Goal: Information Seeking & Learning: Learn about a topic

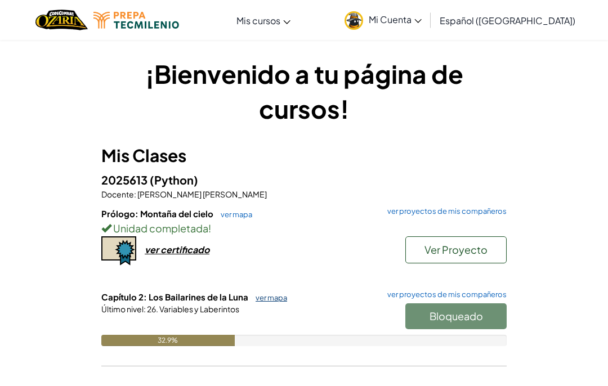
click at [263, 296] on link "ver mapa" at bounding box center [268, 297] width 37 height 9
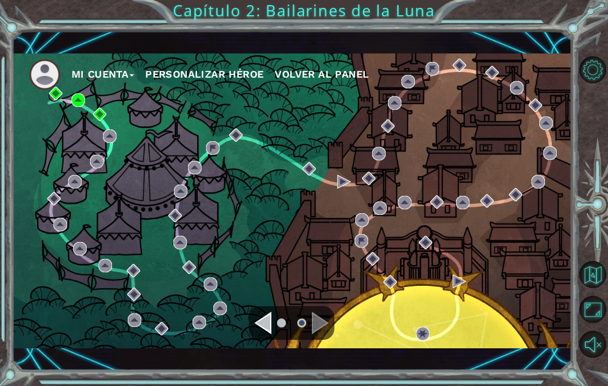
click at [195, 136] on div "Mi Cuenta Personalizar héroe Volver al panel" at bounding box center [291, 200] width 559 height 295
click at [142, 124] on div "Mi Cuenta Personalizar héroe Volver al panel" at bounding box center [291, 200] width 559 height 295
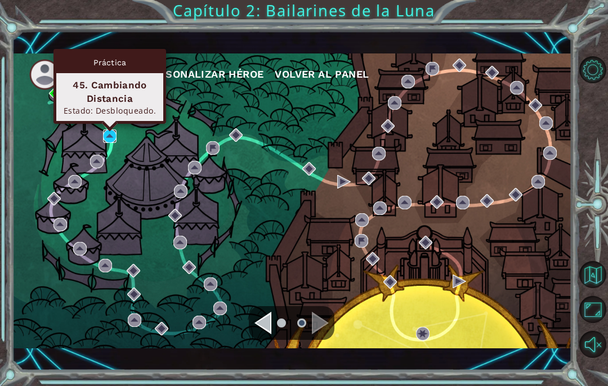
click at [110, 138] on img at bounding box center [110, 136] width 14 height 14
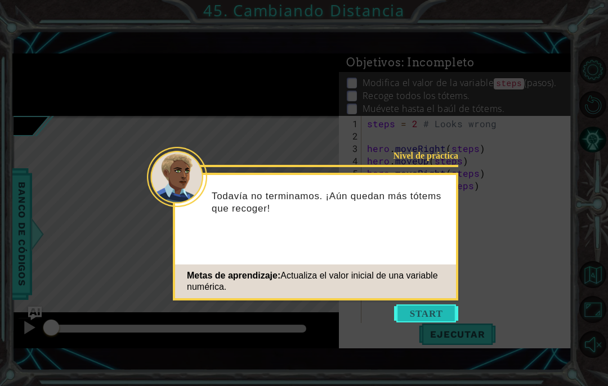
click at [440, 312] on button "Start" at bounding box center [426, 314] width 64 height 18
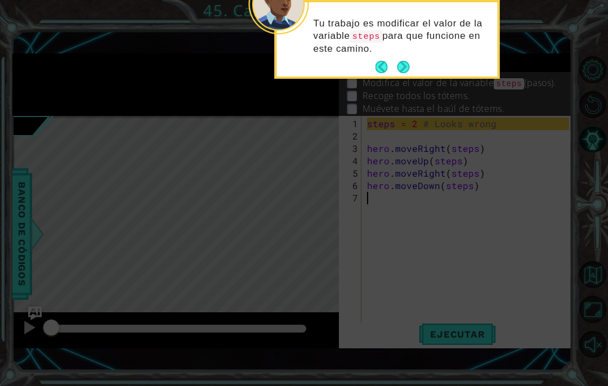
click at [410, 68] on div "Tu trabajo es modificar el valor de la variable steps para que funcione en este…" at bounding box center [387, 39] width 221 height 74
click at [403, 65] on button "Next" at bounding box center [404, 68] width 14 height 14
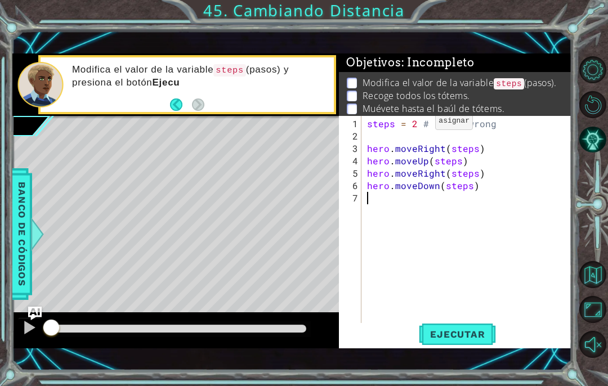
click at [417, 125] on div "steps = 2 # Looks wrong hero . moveRight ( steps ) hero . moveUp ( steps ) hero…" at bounding box center [470, 235] width 210 height 235
type textarea "steps = 2 # Looks wrong"
click at [435, 344] on button "Ejecutar" at bounding box center [457, 334] width 77 height 23
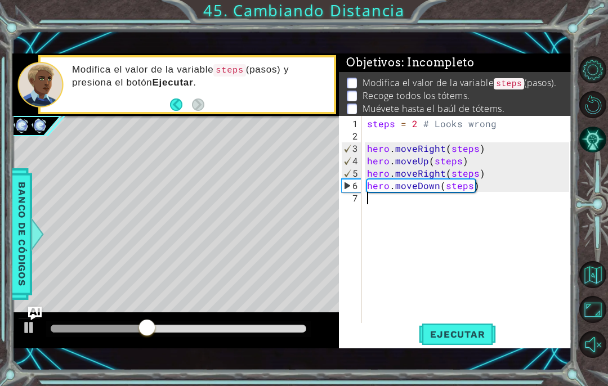
click at [386, 195] on div "steps = 2 # Looks wrong hero . moveRight ( steps ) hero . moveUp ( steps ) hero…" at bounding box center [470, 235] width 210 height 235
click at [417, 126] on div "steps = 2 # Looks wrong hero . moveRight ( steps ) hero . moveUp ( steps ) hero…" at bounding box center [470, 235] width 210 height 235
type textarea "steps = 3 # Looks wrong"
click at [436, 222] on div "steps = 3 # Looks wrong hero . moveRight ( steps ) hero . moveUp ( steps ) hero…" at bounding box center [470, 235] width 210 height 235
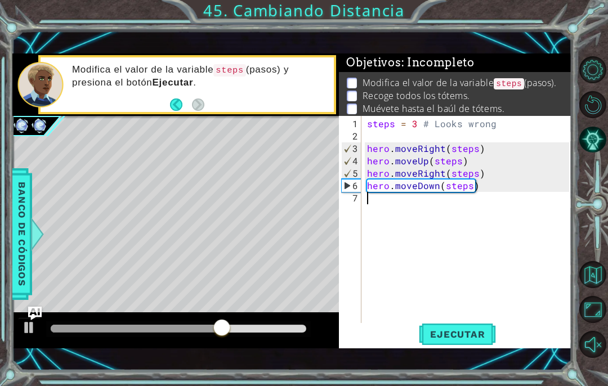
scroll to position [0, 0]
click at [438, 347] on div "1 2 3 4 5 6 7 steps = 3 # Looks wrong hero . moveRight ( steps ) hero . moveUp …" at bounding box center [455, 232] width 232 height 232
click at [440, 338] on span "Ejecutar" at bounding box center [457, 334] width 77 height 11
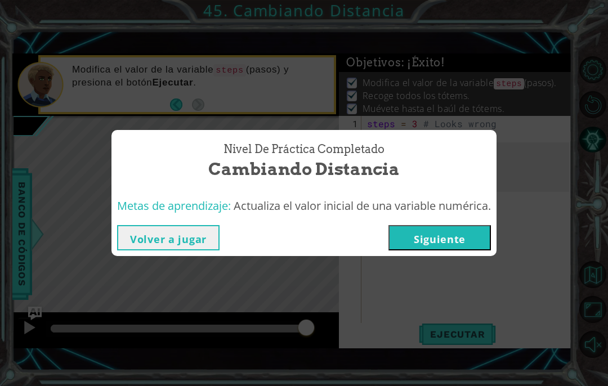
click at [403, 232] on button "Siguiente" at bounding box center [439, 237] width 102 height 25
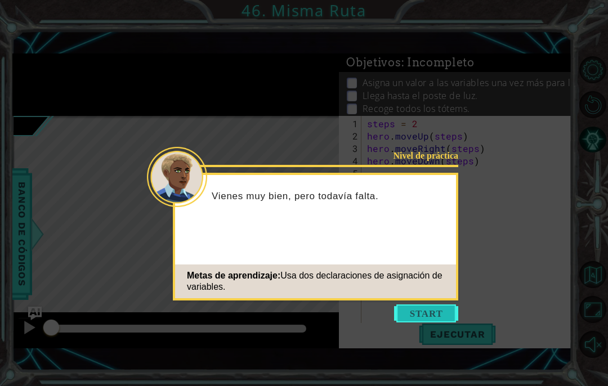
click at [442, 314] on button "Start" at bounding box center [426, 314] width 64 height 18
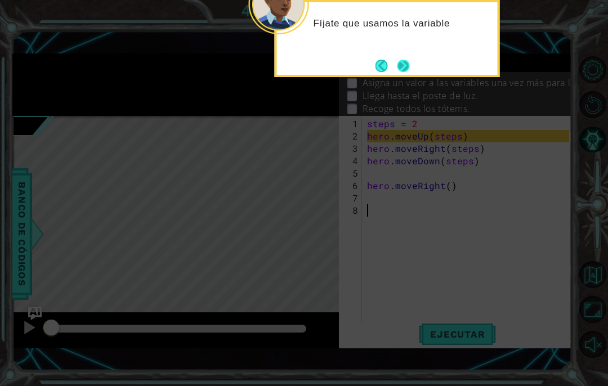
click at [403, 70] on button "Next" at bounding box center [403, 65] width 13 height 13
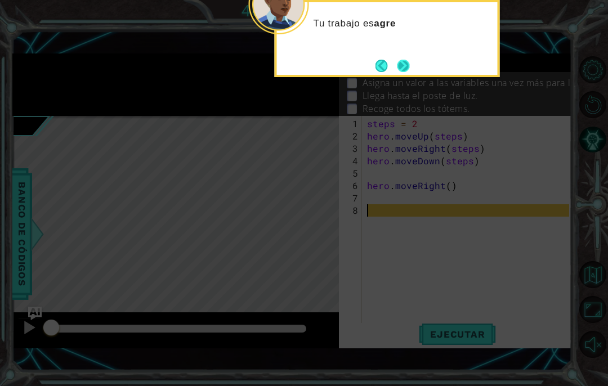
click at [402, 73] on button "Next" at bounding box center [403, 66] width 15 height 15
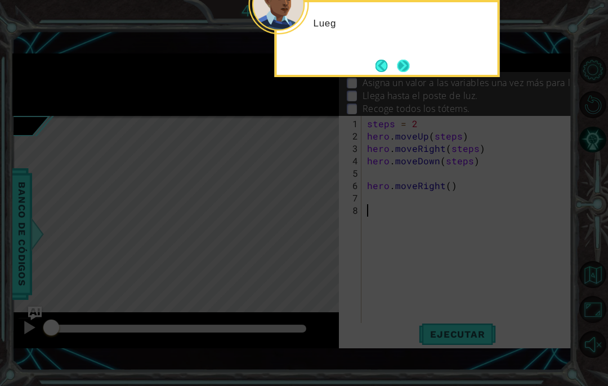
click at [403, 68] on button "Next" at bounding box center [403, 66] width 12 height 12
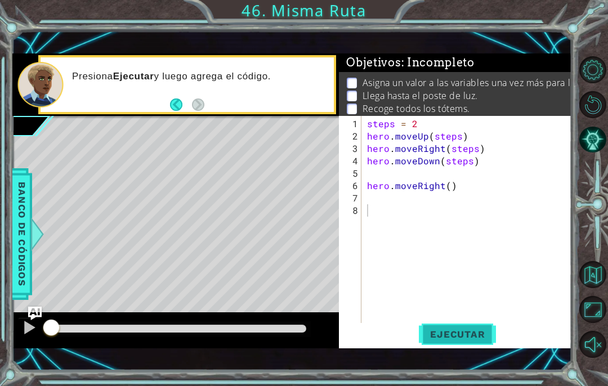
click at [455, 339] on span "Ejecutar" at bounding box center [457, 334] width 77 height 11
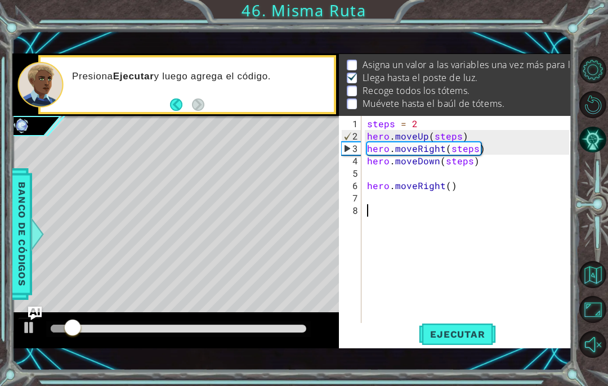
scroll to position [18, 0]
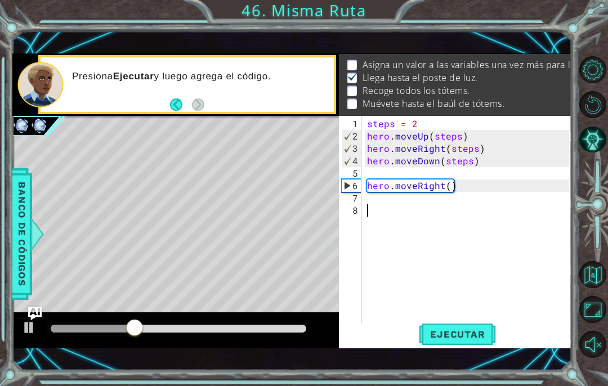
click at [368, 197] on div "steps = 2 hero . moveUp ( steps ) hero . moveRight ( steps ) hero . moveDown ( …" at bounding box center [470, 235] width 210 height 235
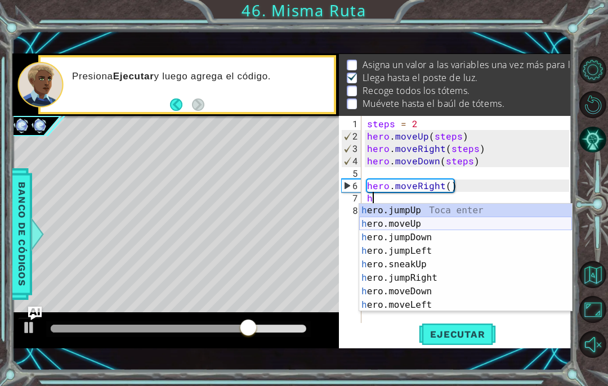
click at [389, 226] on div "h ero.jumpUp Toca enter h ero.moveUp Toca enter h ero.jumpDown Toca enter h ero…" at bounding box center [465, 271] width 213 height 135
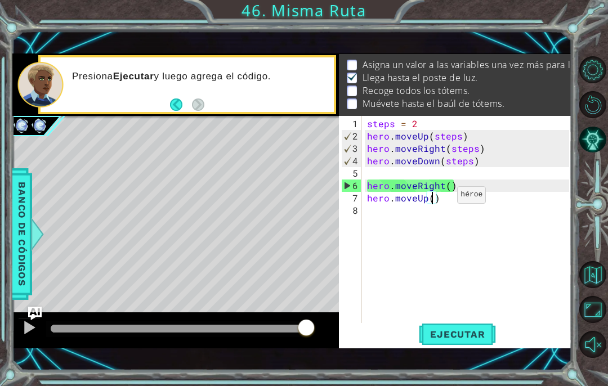
type textarea "hero.moveUp(4)"
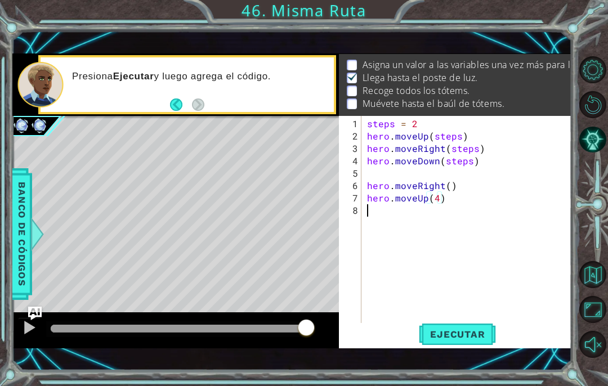
click at [410, 217] on div "steps = 2 hero . moveUp ( steps ) hero . moveRight ( steps ) hero . moveDown ( …" at bounding box center [470, 235] width 210 height 235
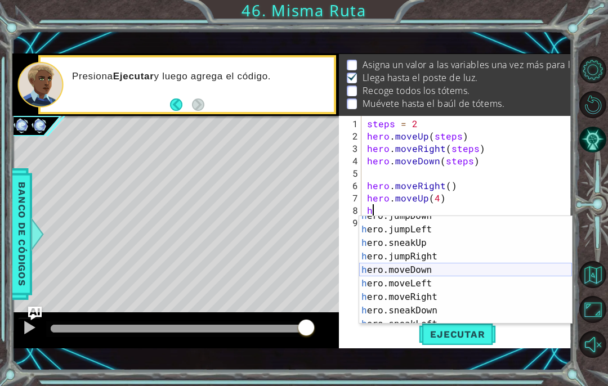
scroll to position [62, 0]
click at [404, 271] on div "h ero.sneakUp Toca enter h ero.jumpRight Toca enter h ero.moveDown Toca enter h…" at bounding box center [465, 275] width 213 height 135
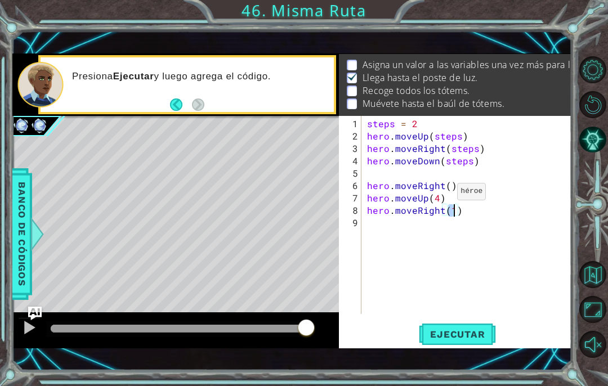
click at [437, 196] on div "steps = 2 hero . moveUp ( steps ) hero . moveRight ( steps ) hero . moveDown ( …" at bounding box center [470, 229] width 210 height 223
click at [453, 206] on div "steps = 2 hero . moveUp ( steps ) hero . moveRight ( steps ) hero . moveDown ( …" at bounding box center [470, 229] width 210 height 223
type textarea "hero.moveRight(3)"
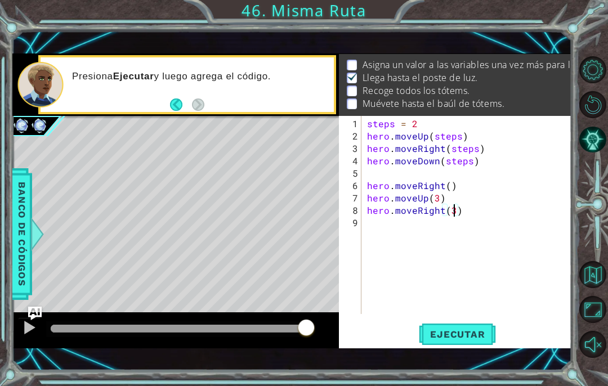
click at [387, 231] on div "steps = 2 hero . moveUp ( steps ) hero . moveRight ( steps ) hero . moveDown ( …" at bounding box center [470, 229] width 210 height 223
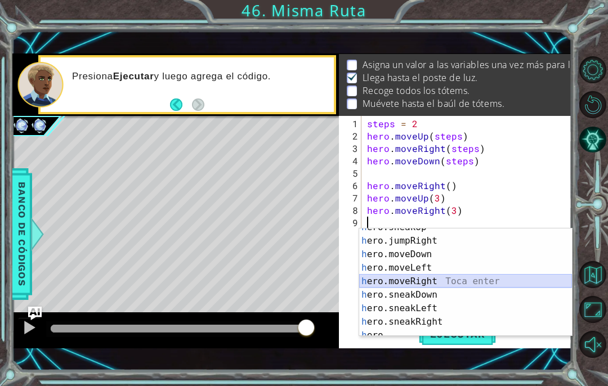
scroll to position [0, 0]
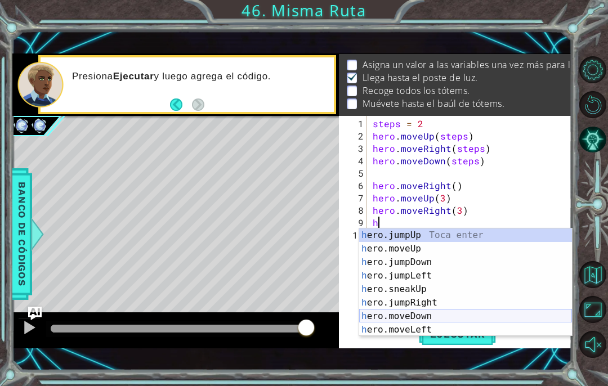
click at [395, 317] on div "h ero.jumpUp Toca enter h ero.moveUp Toca enter h ero.jumpDown Toca enter h ero…" at bounding box center [465, 296] width 213 height 135
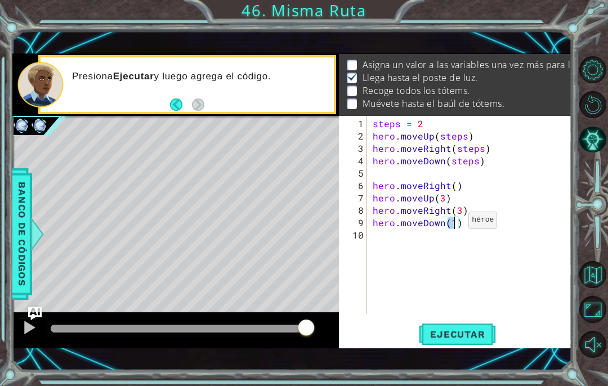
click at [455, 225] on div "steps = 2 hero . moveUp ( steps ) hero . moveRight ( steps ) hero . moveDown ( …" at bounding box center [469, 215] width 199 height 198
type textarea "hero.moveDown(3)"
click at [462, 240] on div "steps = 2 hero . moveUp ( steps ) hero . moveRight ( steps ) hero . moveDown ( …" at bounding box center [472, 229] width 205 height 223
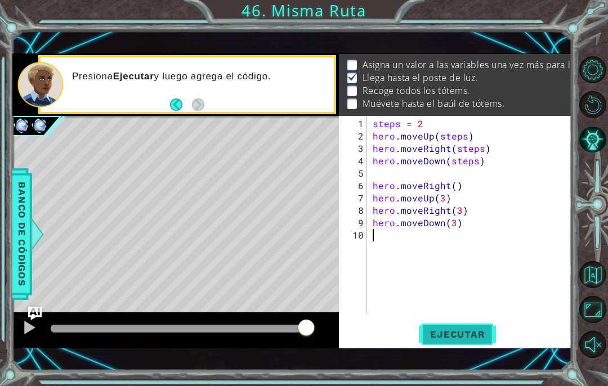
click at [462, 339] on span "Ejecutar" at bounding box center [457, 334] width 77 height 11
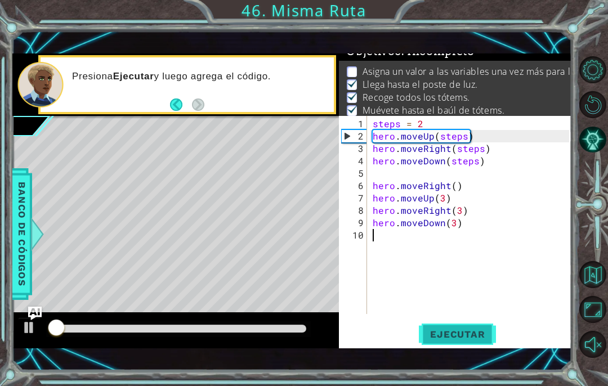
scroll to position [9, 0]
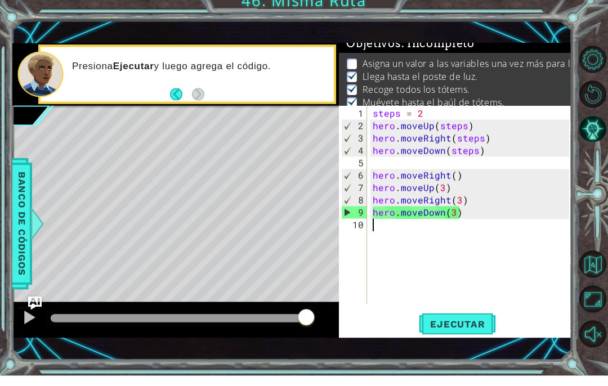
click at [392, 229] on div "steps = 2 hero . moveUp ( steps ) hero . moveRight ( steps ) hero . moveDown ( …" at bounding box center [472, 229] width 205 height 223
click at [370, 181] on div "steps = 2 hero . moveUp ( steps ) hero . moveRight ( steps ) hero . moveDown ( …" at bounding box center [469, 215] width 199 height 198
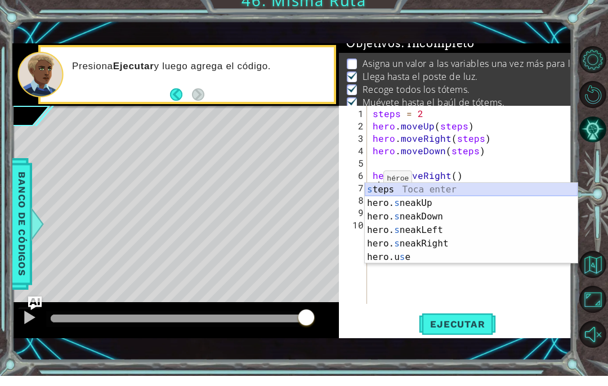
click at [373, 193] on div "s teps Toca enter hero. s neakUp Toca enter hero. s neakDown Toca enter hero. s…" at bounding box center [471, 247] width 213 height 108
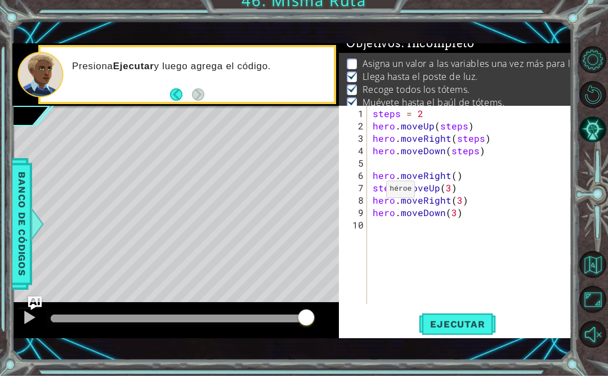
scroll to position [0, 2]
type textarea "steps=3.moveUp(3)"
click at [383, 234] on div "steps = 2 hero . moveUp ( steps ) hero . moveRight ( steps ) hero . moveDown ( …" at bounding box center [472, 229] width 205 height 223
click at [411, 189] on div "steps = 2 hero . moveUp ( steps ) hero . moveRight ( steps ) hero . moveDown ( …" at bounding box center [472, 229] width 205 height 223
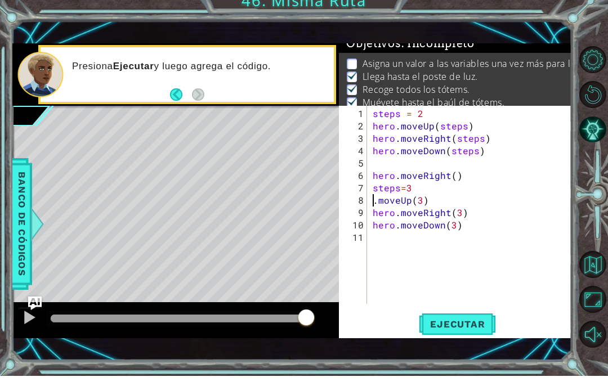
click at [422, 195] on div "steps = 2 hero . moveUp ( steps ) hero . moveRight ( steps ) hero . moveDown ( …" at bounding box center [472, 229] width 205 height 223
click at [369, 202] on div ".moveUp(3) 1 2 3 4 5 6 7 8 9 10 11 steps = 2 hero . moveUp ( steps ) hero . mov…" at bounding box center [454, 215] width 230 height 198
click at [374, 200] on div "steps = 2 hero . moveUp ( steps ) hero . moveRight ( steps ) hero . moveDown ( …" at bounding box center [472, 229] width 205 height 223
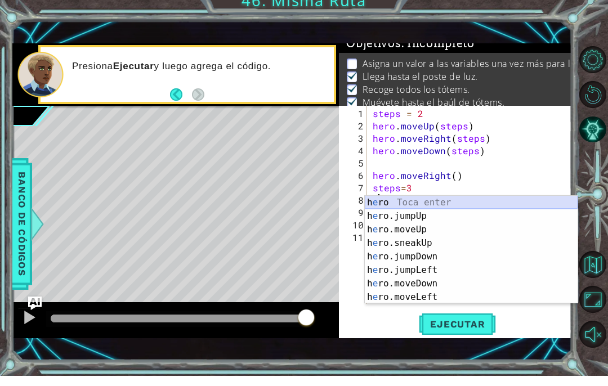
click at [377, 206] on div "h e ro Toca enter h e ro.jumpUp Toca enter h e ro.moveUp Toca enter h e ro.snea…" at bounding box center [471, 273] width 213 height 135
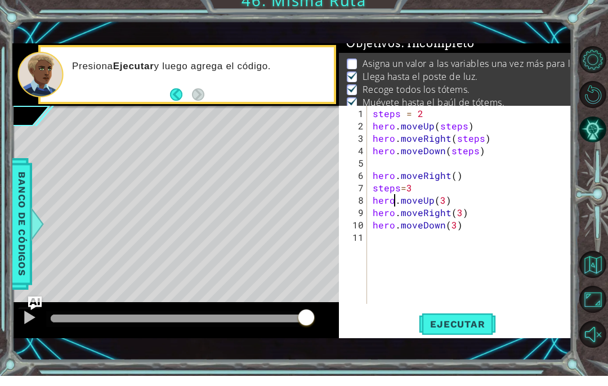
click at [463, 182] on div "steps = 2 hero . moveUp ( steps ) hero . moveRight ( steps ) hero . moveDown ( …" at bounding box center [472, 229] width 205 height 223
click at [399, 190] on div "steps = 2 hero . moveUp ( steps ) hero . moveRight ( steps ) hero . moveDown ( …" at bounding box center [472, 229] width 205 height 223
click at [410, 186] on div "steps = 2 hero . moveUp ( steps ) hero . moveRight ( steps ) hero . moveDown ( …" at bounding box center [472, 229] width 205 height 223
type textarea "steps = 3"
click at [423, 187] on div "steps = 2 hero . moveUp ( steps ) hero . moveRight ( steps ) hero . moveDown ( …" at bounding box center [472, 229] width 205 height 223
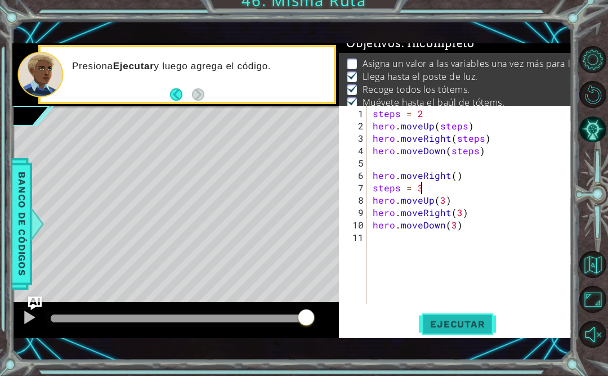
click at [471, 335] on button "Ejecutar" at bounding box center [457, 334] width 77 height 23
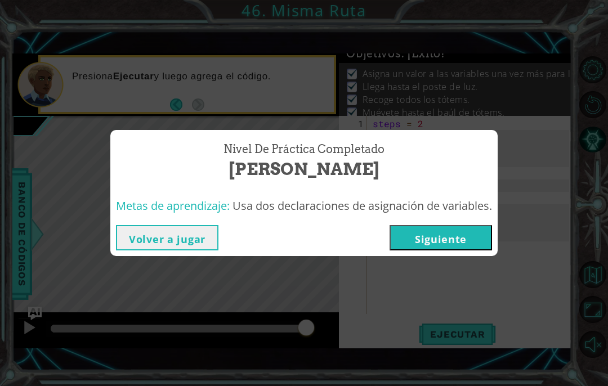
click at [431, 243] on button "Siguiente" at bounding box center [441, 237] width 102 height 25
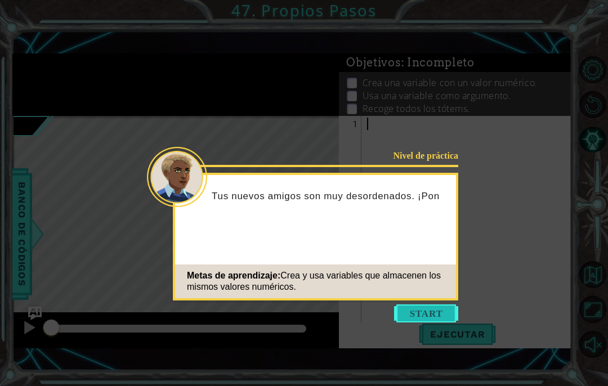
click at [418, 310] on button "Start" at bounding box center [426, 314] width 64 height 18
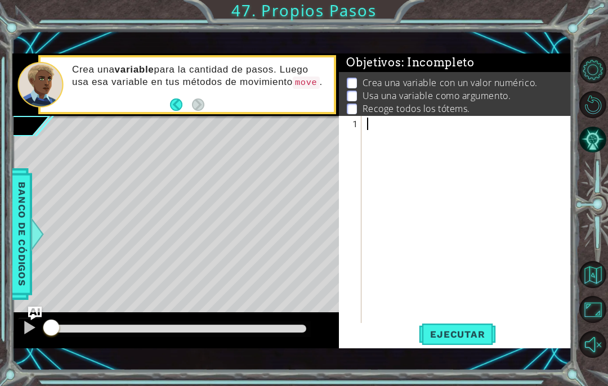
click at [374, 127] on div at bounding box center [470, 235] width 210 height 235
type textarea "steps = 3"
click at [392, 144] on div "steps = 3" at bounding box center [470, 229] width 210 height 223
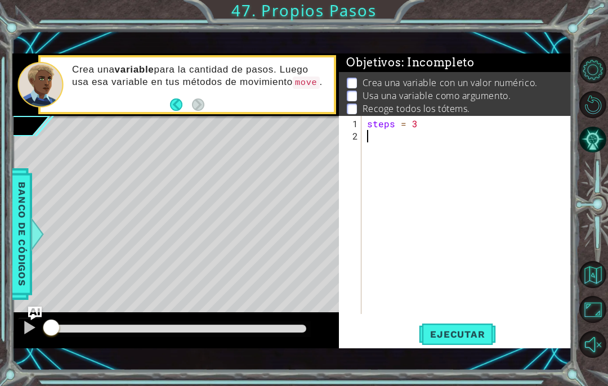
scroll to position [0, 0]
click at [471, 337] on span "Ejecutar" at bounding box center [457, 334] width 77 height 11
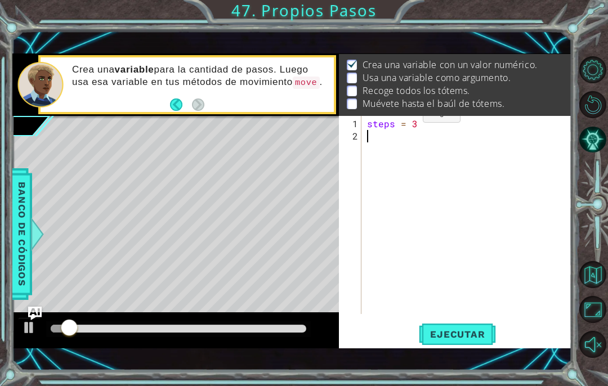
scroll to position [18, 0]
click at [383, 134] on div "steps = 3" at bounding box center [470, 229] width 210 height 223
click at [377, 135] on div "steps = 3" at bounding box center [470, 229] width 210 height 223
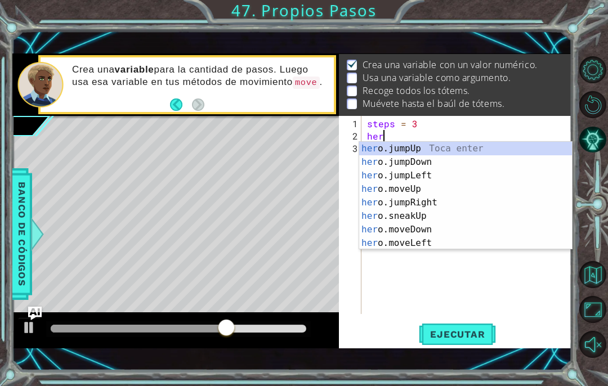
scroll to position [0, 1]
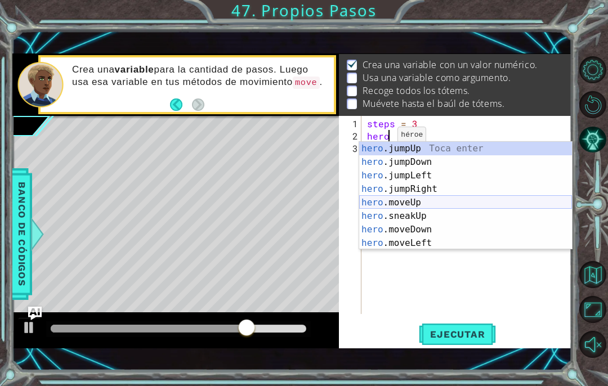
click at [390, 202] on div "hero .jumpUp Toca enter hero .jumpDown Toca enter hero .jumpLeft Toca enter her…" at bounding box center [465, 209] width 213 height 135
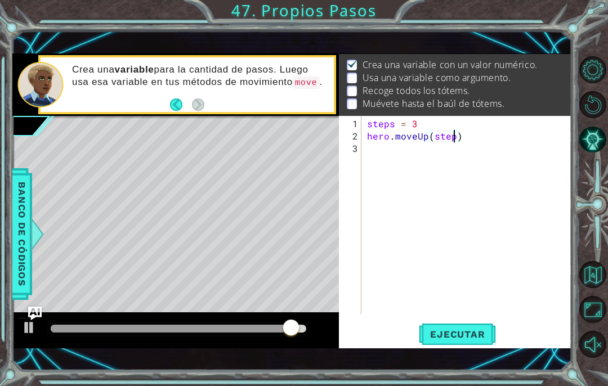
scroll to position [0, 6]
type textarea "hero.moveUp(steps)"
click at [395, 151] on div "steps = 3 hero . moveUp ( steps )" at bounding box center [470, 229] width 210 height 223
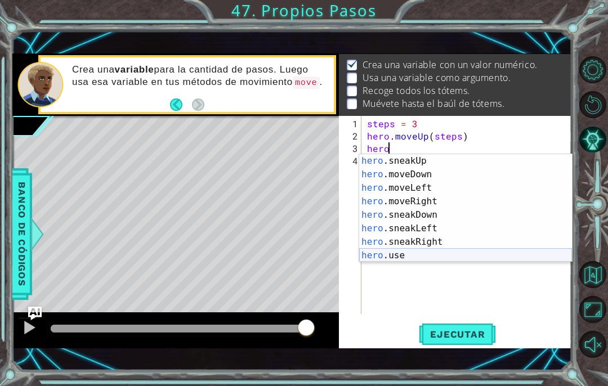
scroll to position [68, 0]
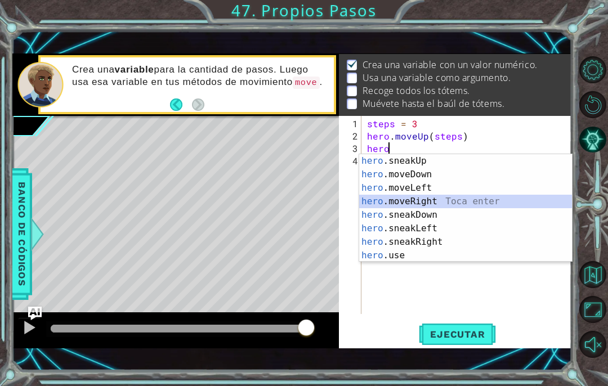
click at [402, 201] on div "hero .sneakUp Toca enter hero .moveDown Toca enter hero .moveLeft Toca enter he…" at bounding box center [465, 221] width 213 height 135
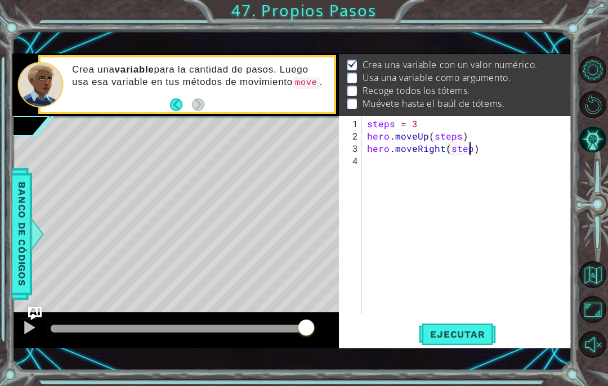
scroll to position [0, 7]
type textarea "hero.moveRight(steps)"
click at [379, 160] on div "steps = 3 hero . moveUp ( steps ) hero . moveRight ( steps )" at bounding box center [470, 229] width 210 height 223
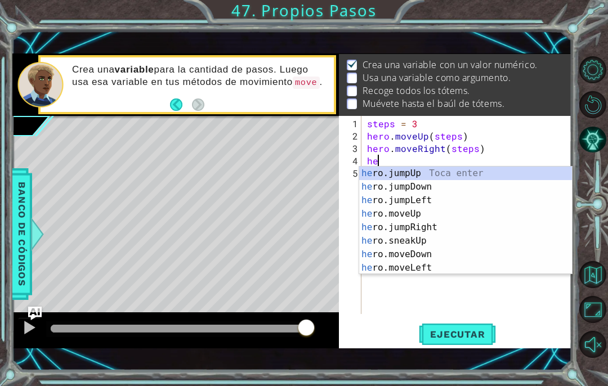
scroll to position [0, 1]
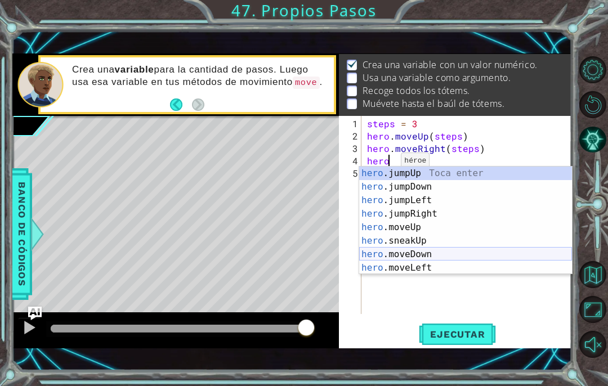
click at [402, 252] on div "hero .jumpUp Toca enter hero .jumpDown Toca enter hero .jumpLeft Toca enter her…" at bounding box center [465, 234] width 213 height 135
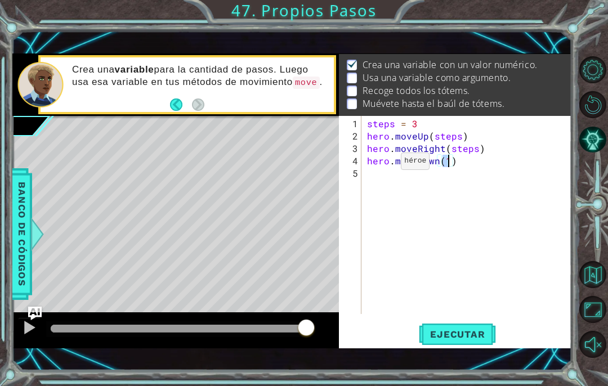
scroll to position [0, 5]
type textarea "hero.moveDown(steps)"
click at [388, 169] on div "steps = 3 hero . moveUp ( steps ) hero . moveRight ( steps ) hero . moveDown ( …" at bounding box center [470, 229] width 210 height 223
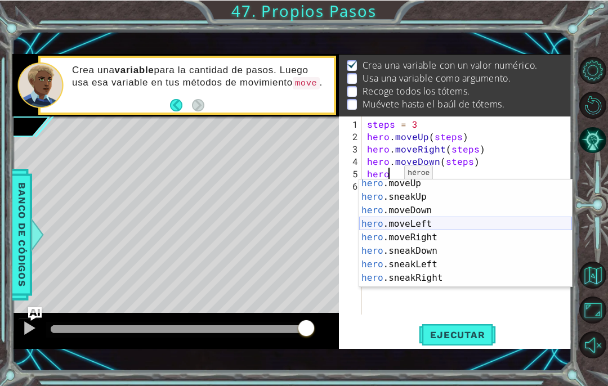
scroll to position [57, 0]
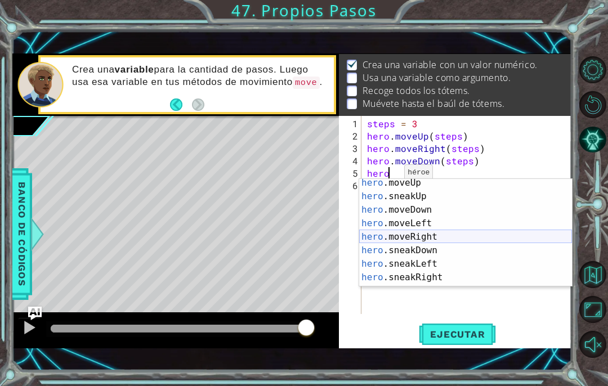
click at [414, 240] on div "hero .moveUp Toca enter hero .sneakUp Toca enter hero .moveDown Toca enter hero…" at bounding box center [465, 243] width 213 height 135
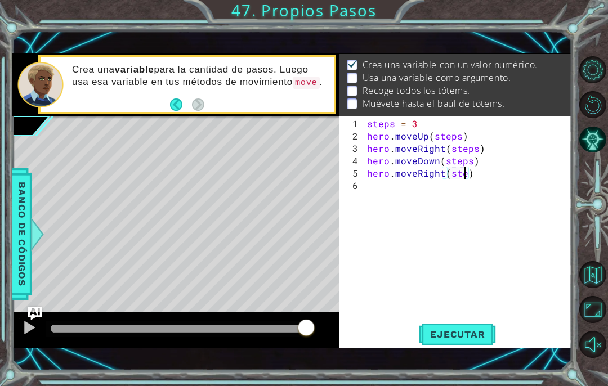
type textarea "hero.moveRight(steps)"
click at [441, 243] on div "steps = 3 hero . moveUp ( steps ) hero . moveRight ( steps ) hero . moveDown ( …" at bounding box center [470, 229] width 210 height 223
click at [448, 327] on button "Ejecutar" at bounding box center [457, 334] width 77 height 23
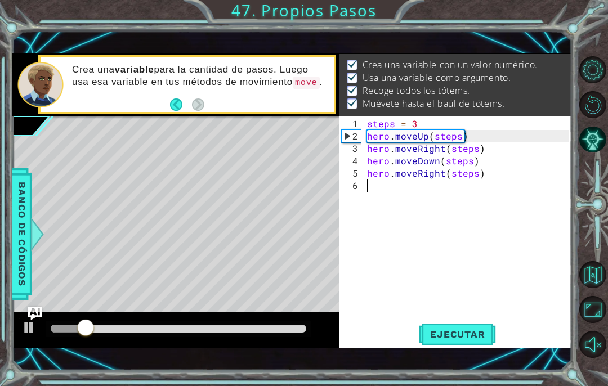
scroll to position [18, 0]
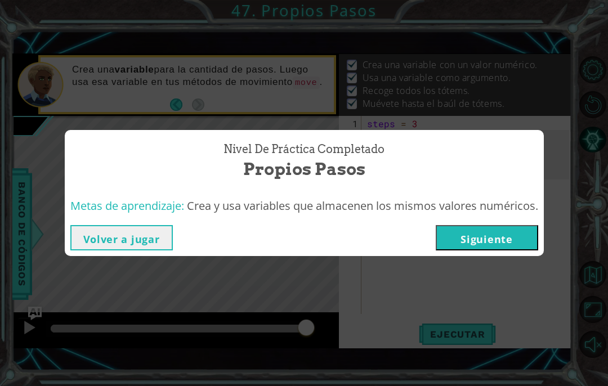
click at [481, 232] on button "Siguiente" at bounding box center [487, 237] width 102 height 25
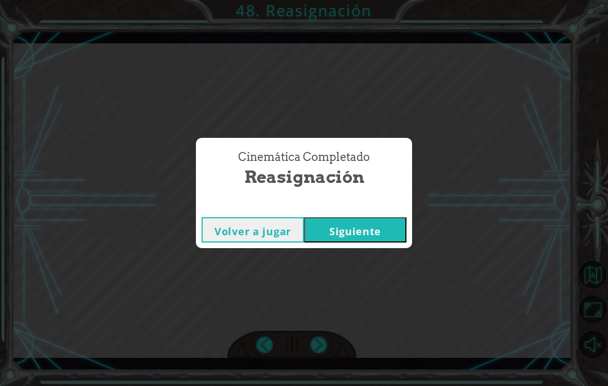
click at [346, 235] on button "Siguiente" at bounding box center [355, 229] width 102 height 25
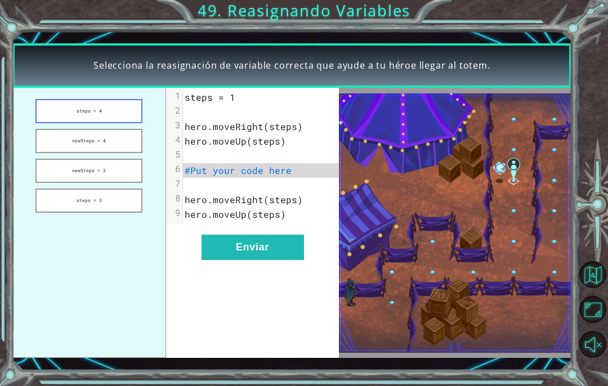
click at [98, 117] on button "steps = 4" at bounding box center [88, 111] width 107 height 24
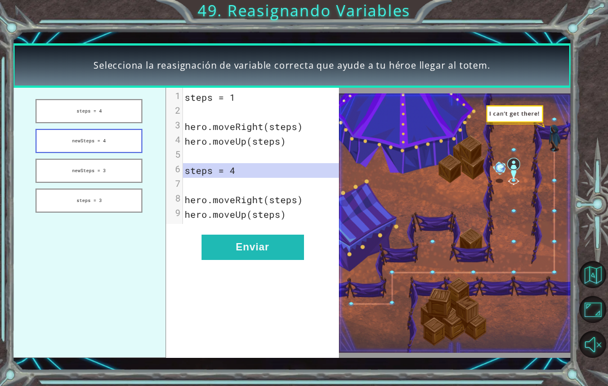
click at [102, 150] on button "newSteps = 4" at bounding box center [88, 141] width 107 height 24
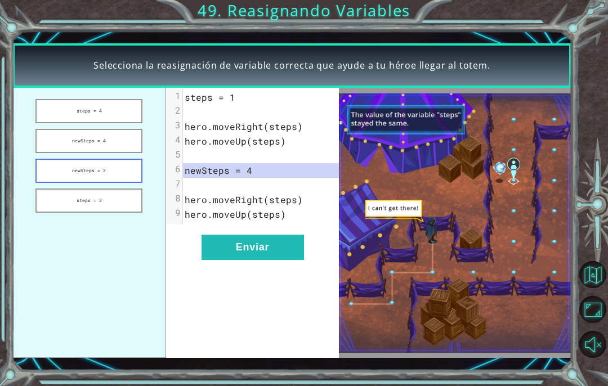
click at [104, 168] on button "newSteps = 3" at bounding box center [88, 171] width 107 height 24
click at [106, 194] on button "steps = 3" at bounding box center [88, 201] width 107 height 24
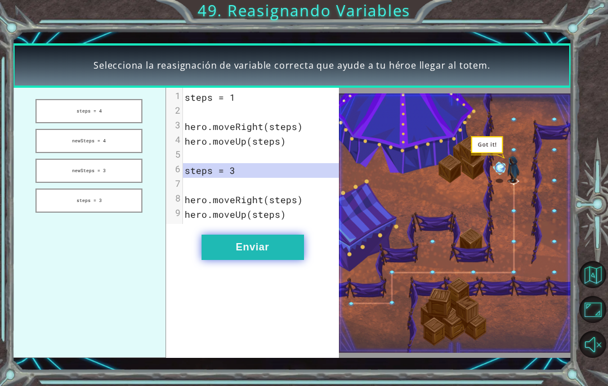
click at [251, 243] on button "Enviar" at bounding box center [253, 247] width 102 height 25
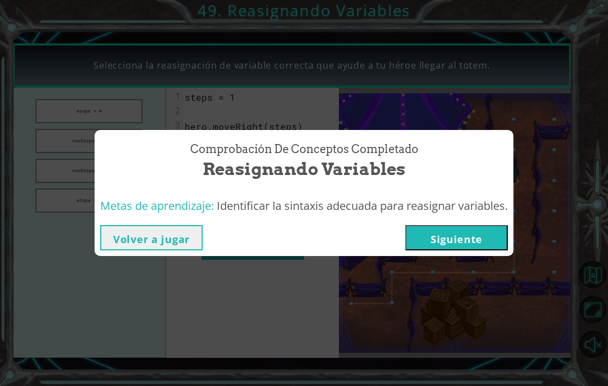
click at [451, 238] on button "Siguiente" at bounding box center [456, 237] width 102 height 25
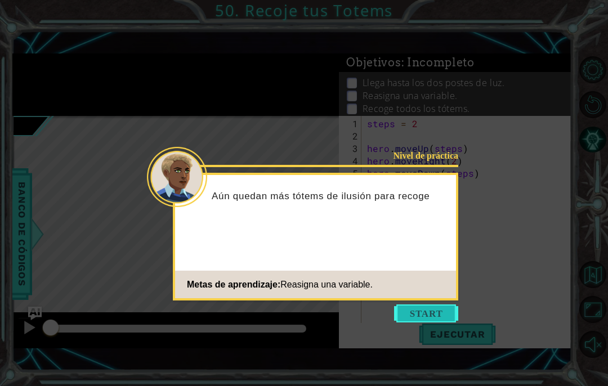
click at [423, 317] on button "Start" at bounding box center [426, 314] width 64 height 18
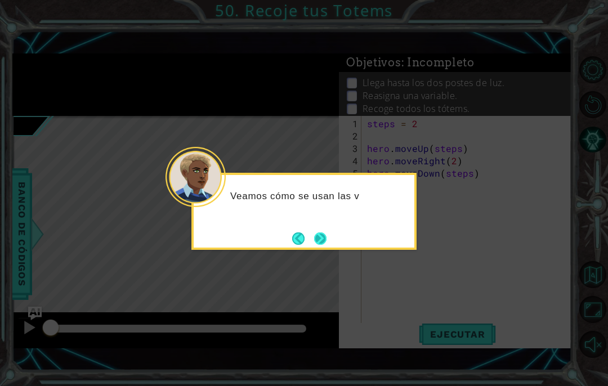
click at [326, 234] on button "Next" at bounding box center [320, 238] width 17 height 17
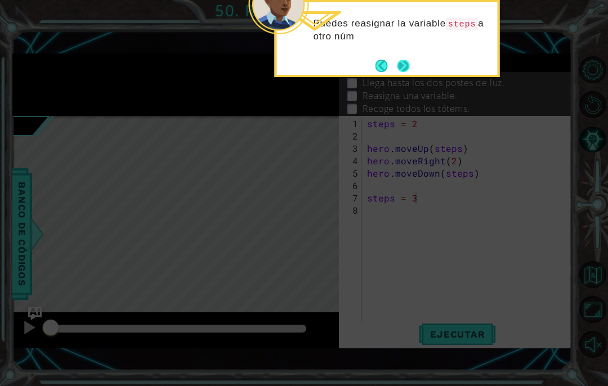
click at [403, 64] on button "Next" at bounding box center [403, 65] width 15 height 15
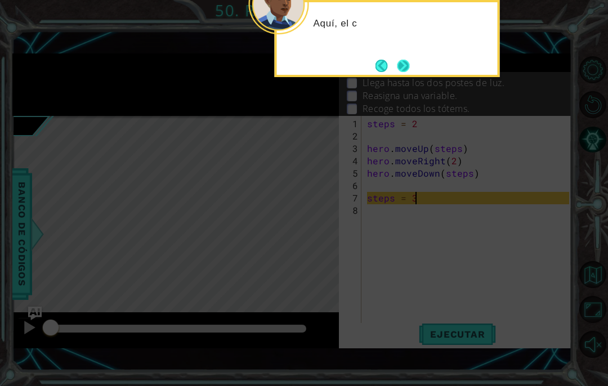
click at [405, 67] on button "Next" at bounding box center [403, 65] width 13 height 13
click at [402, 68] on button "Next" at bounding box center [403, 66] width 20 height 20
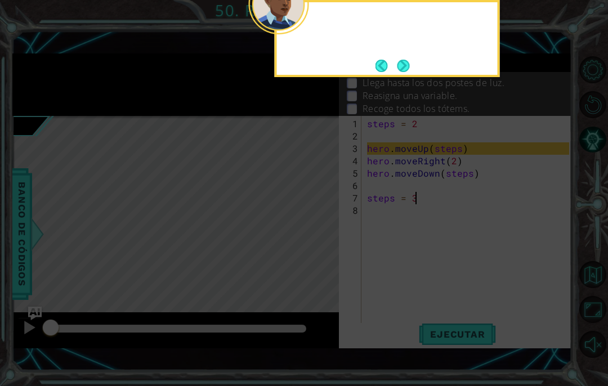
click at [402, 68] on button "Next" at bounding box center [403, 65] width 17 height 17
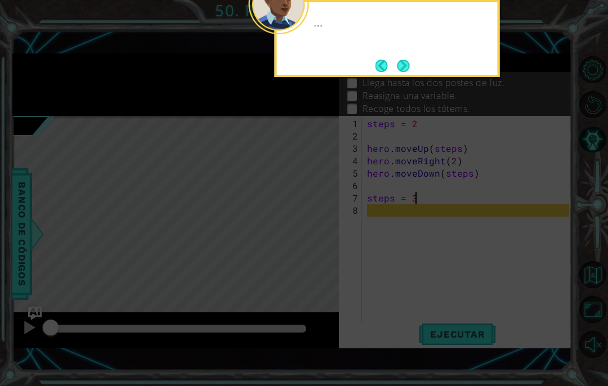
click at [402, 68] on button "Next" at bounding box center [403, 66] width 16 height 16
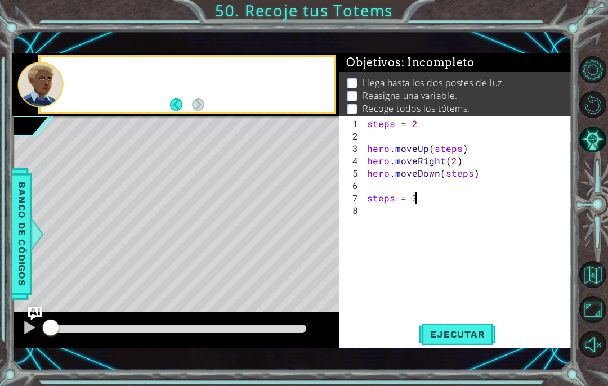
click at [402, 68] on span ": Incompleto" at bounding box center [437, 63] width 73 height 14
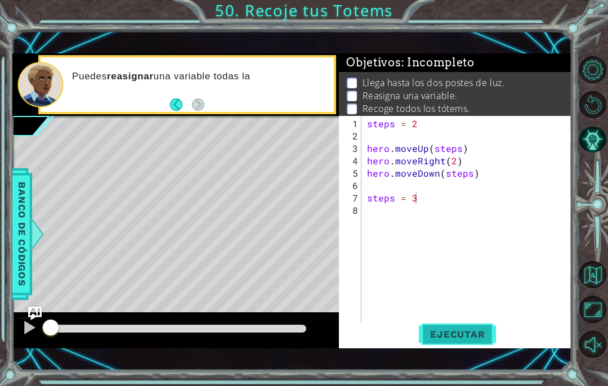
click at [451, 337] on span "Ejecutar" at bounding box center [457, 334] width 77 height 11
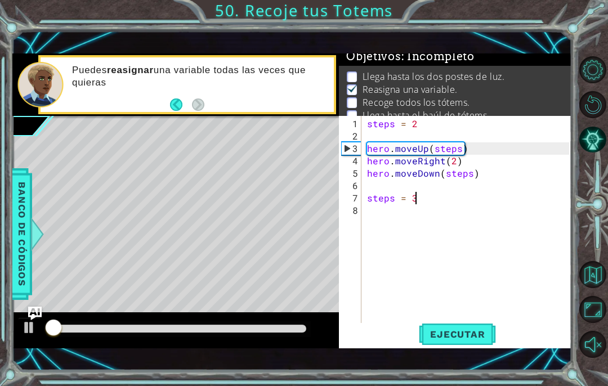
scroll to position [9, 0]
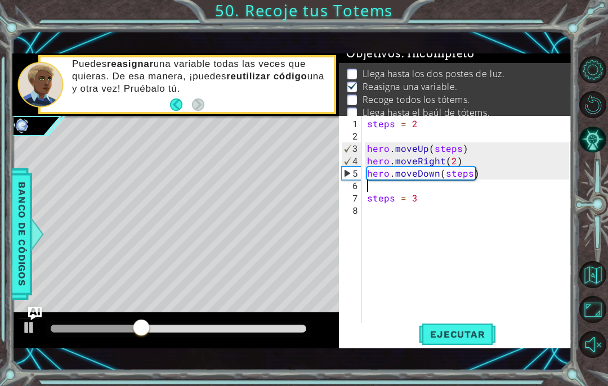
click at [376, 184] on div "steps = 2 hero . moveUp ( steps ) hero . moveRight ( 2 ) hero . moveDown ( step…" at bounding box center [470, 235] width 210 height 235
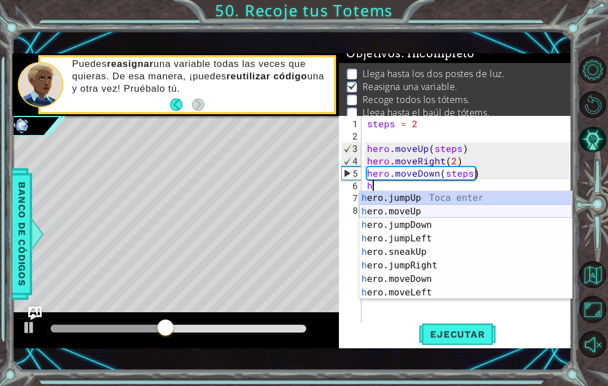
click at [369, 215] on div "h ero.jumpUp Toca enter h ero.moveUp Toca enter h ero.jumpDown Toca enter h ero…" at bounding box center [465, 258] width 213 height 135
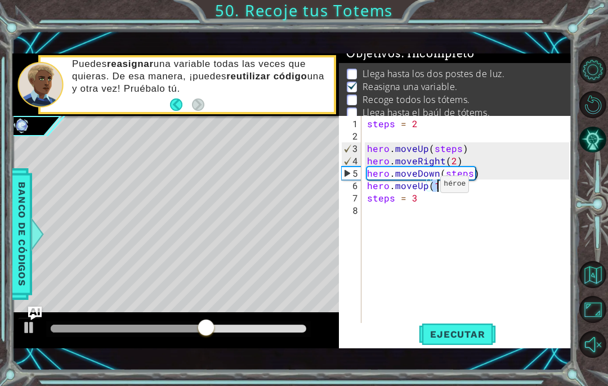
type textarea "hero.moveUp(3)"
click at [419, 206] on div "steps = 2 hero . moveUp ( steps ) hero . moveRight ( 2 ) hero . moveDown ( step…" at bounding box center [470, 235] width 210 height 235
click at [417, 200] on div "steps = 2 hero . moveUp ( steps ) hero . moveRight ( 2 ) hero . moveDown ( step…" at bounding box center [470, 235] width 210 height 235
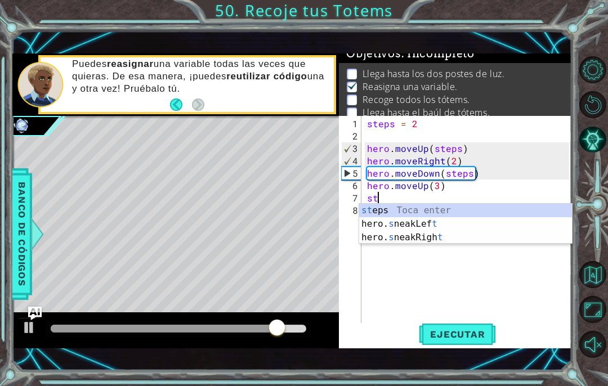
type textarea "s"
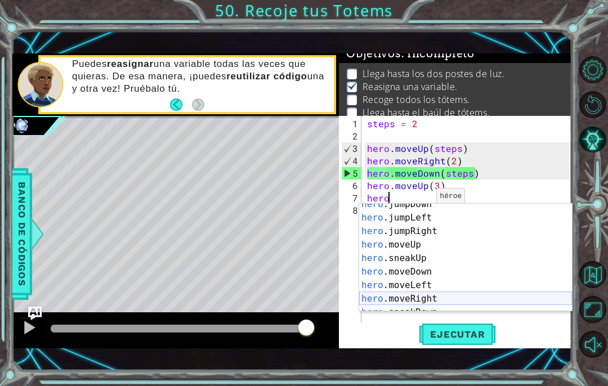
scroll to position [20, 0]
click at [406, 298] on div "hero .jumpDown Toca enter hero .jumpLeft Toca enter hero .jumpRight Toca enter …" at bounding box center [465, 265] width 213 height 135
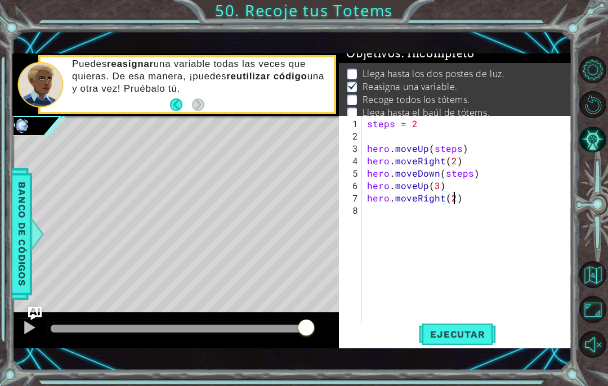
scroll to position [0, 5]
type textarea "hero.moveRight(2)"
click at [434, 321] on div "steps = 2 hero . moveUp ( steps ) hero . moveRight ( 2 ) hero . moveDown ( step…" at bounding box center [470, 235] width 210 height 235
click at [433, 323] on button "Ejecutar" at bounding box center [457, 334] width 77 height 23
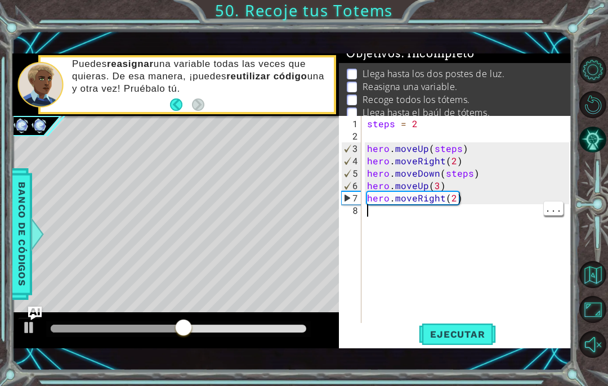
click at [418, 121] on div "steps = 2 hero . moveUp ( steps ) hero . moveRight ( 2 ) hero . moveDown ( step…" at bounding box center [470, 235] width 210 height 235
type textarea "steps = 1"
click at [426, 129] on div "steps = 1 hero . moveUp ( steps ) hero . moveRight ( 2 ) hero . moveDown ( step…" at bounding box center [470, 235] width 210 height 235
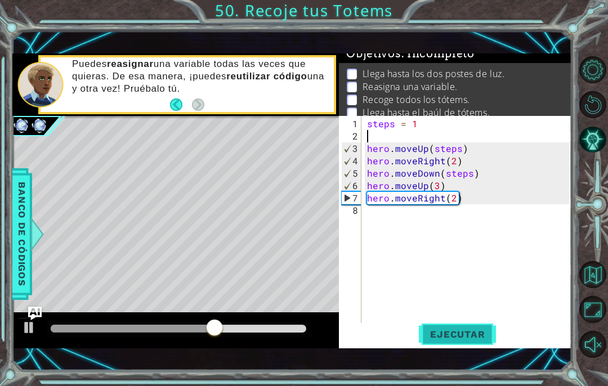
click at [453, 325] on button "Ejecutar" at bounding box center [457, 334] width 77 height 23
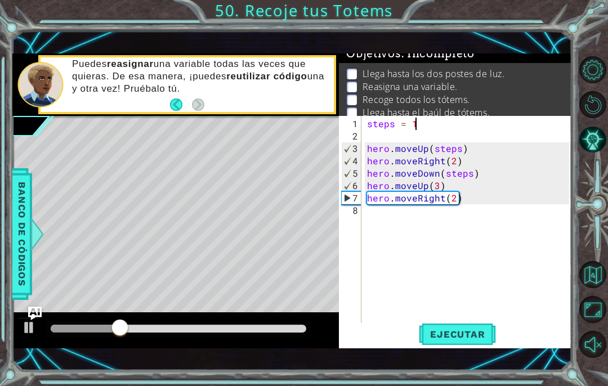
click at [421, 127] on div "steps = 1 hero . moveUp ( steps ) hero . moveRight ( 2 ) hero . moveDown ( step…" at bounding box center [470, 235] width 210 height 235
type textarea "steps = 2"
click at [414, 227] on div "steps = 2 hero . moveUp ( steps ) hero . moveRight ( 2 ) hero . moveDown ( step…" at bounding box center [470, 235] width 210 height 235
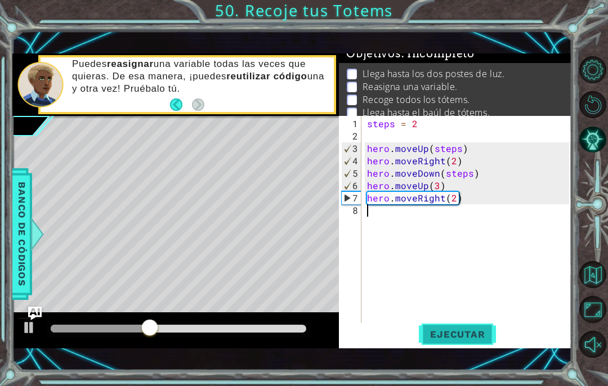
click at [441, 331] on span "Ejecutar" at bounding box center [457, 334] width 77 height 11
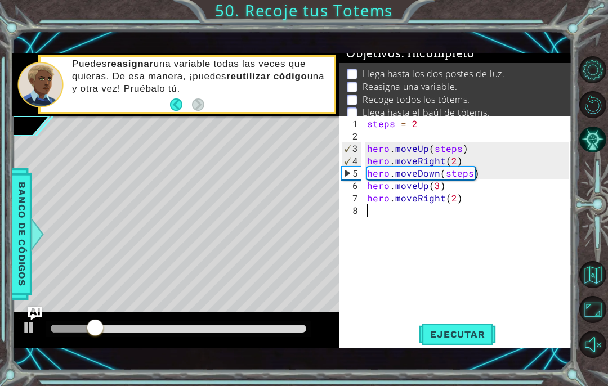
click at [347, 89] on p at bounding box center [352, 87] width 10 height 11
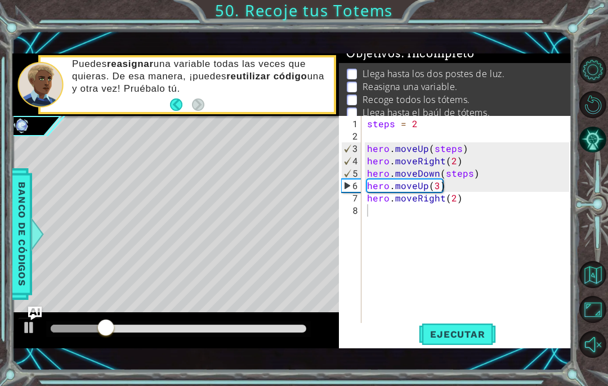
click at [384, 212] on div "steps = 2 hero . moveUp ( steps ) hero . moveRight ( 2 ) hero . moveDown ( step…" at bounding box center [470, 235] width 210 height 235
type textarea "s"
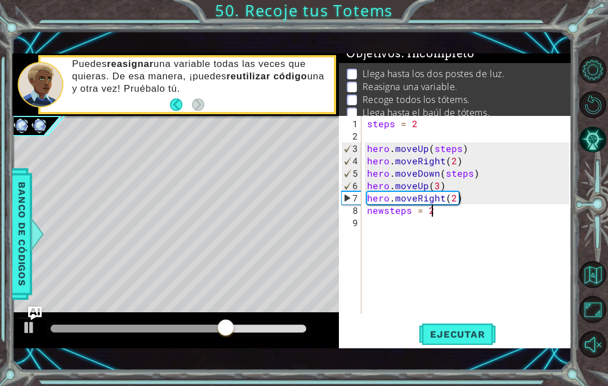
scroll to position [0, 3]
click at [442, 210] on div "steps = 2 hero . moveUp ( steps ) hero . moveRight ( 2 ) hero . moveDown ( step…" at bounding box center [470, 229] width 210 height 223
type textarea "newsteps = 1"
click at [414, 259] on div "steps = 2 hero . moveUp ( steps ) hero . moveRight ( 2 ) hero . moveDown ( step…" at bounding box center [470, 229] width 210 height 223
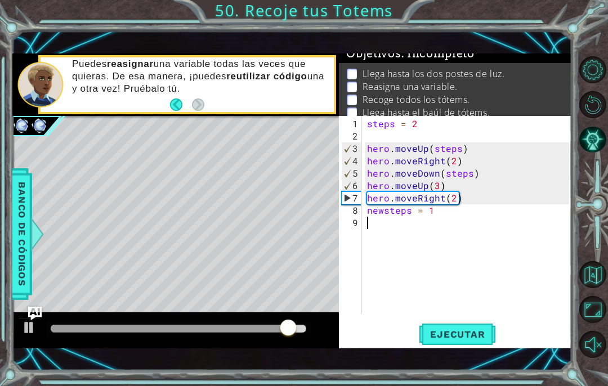
click at [474, 349] on div "1 ההההההההההההההההההההההההההההההההההההההההההההההההההההההההההההההההההההההההההההה…" at bounding box center [291, 201] width 559 height 340
click at [473, 345] on button "Ejecutar" at bounding box center [457, 334] width 77 height 23
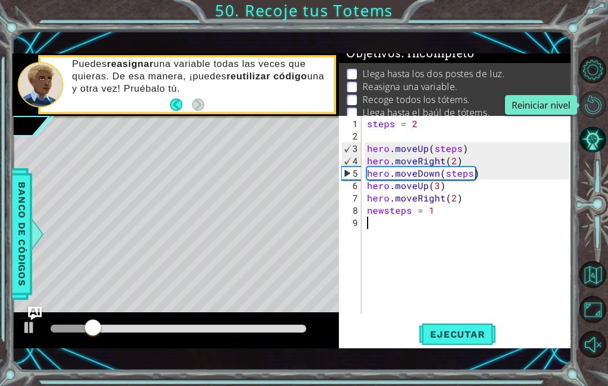
click at [593, 107] on button "Reiniciar nivel" at bounding box center [592, 104] width 27 height 27
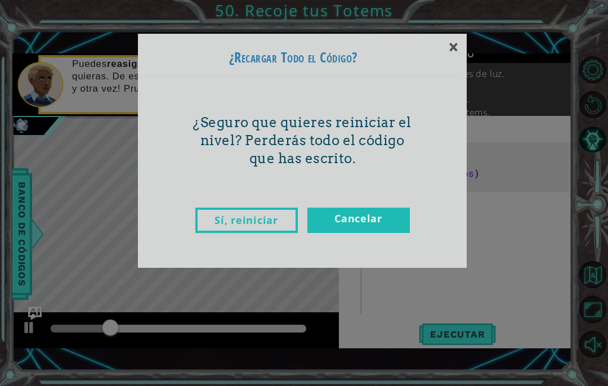
click at [365, 217] on link "Cancelar" at bounding box center [358, 220] width 102 height 25
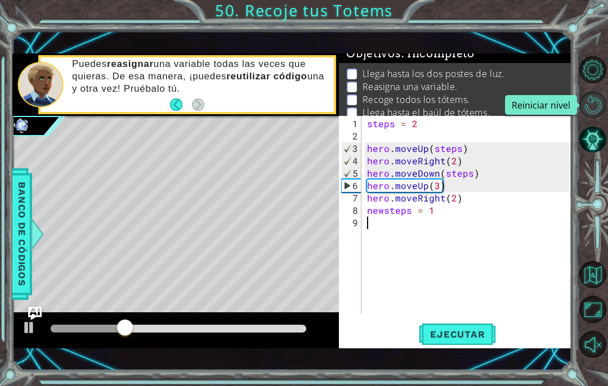
click at [584, 100] on button "Reiniciar nivel" at bounding box center [592, 104] width 27 height 27
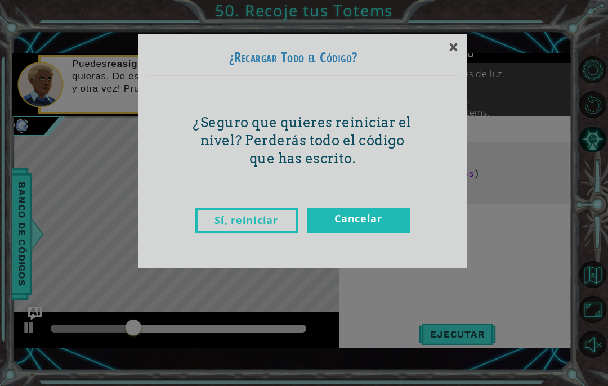
click at [272, 216] on link "Sí, reiniciar" at bounding box center [246, 220] width 102 height 25
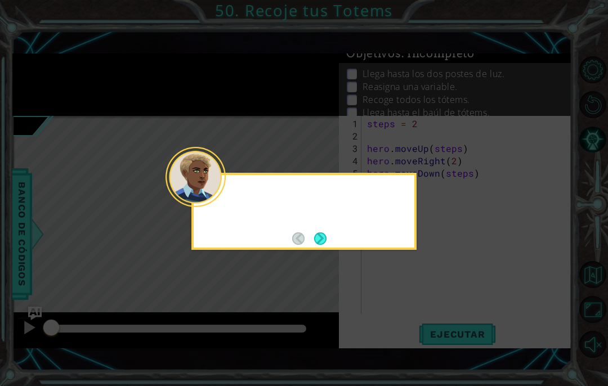
type textarea "steps = 3"
click at [319, 234] on button "Next" at bounding box center [320, 238] width 21 height 21
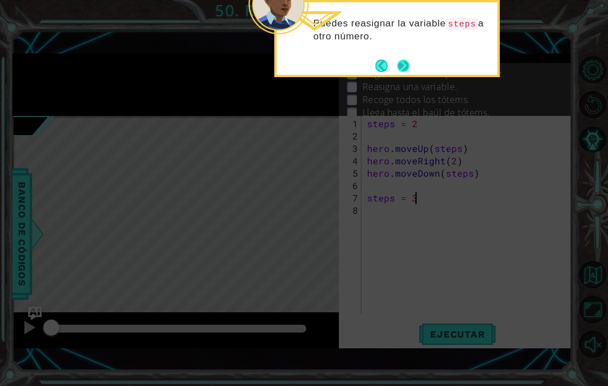
click at [409, 69] on button "Next" at bounding box center [403, 65] width 19 height 19
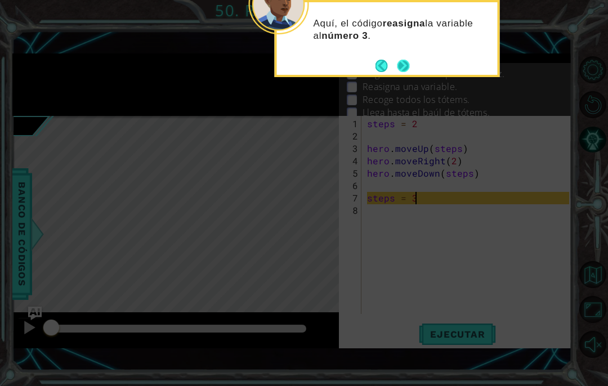
click at [402, 63] on button "Next" at bounding box center [403, 65] width 13 height 13
click at [402, 63] on button "Next" at bounding box center [403, 66] width 20 height 20
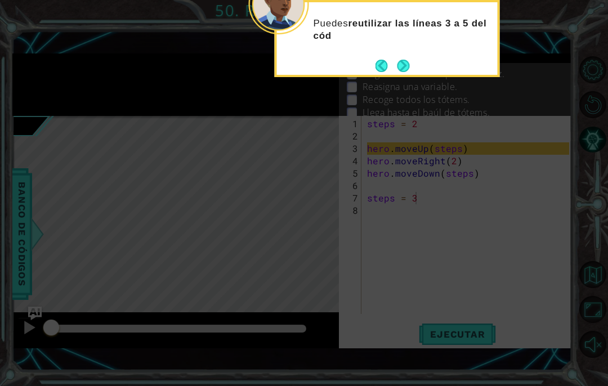
click at [402, 63] on button "Next" at bounding box center [403, 65] width 19 height 19
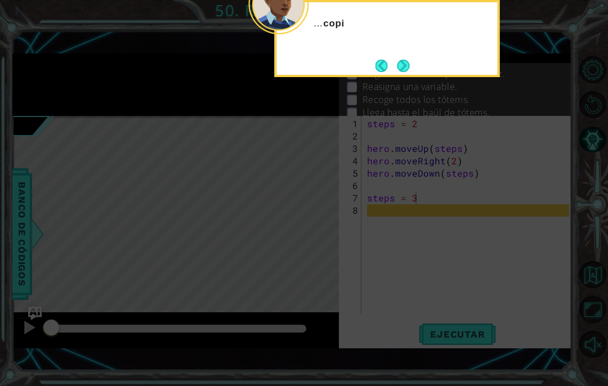
click at [402, 63] on button "Next" at bounding box center [403, 66] width 14 height 14
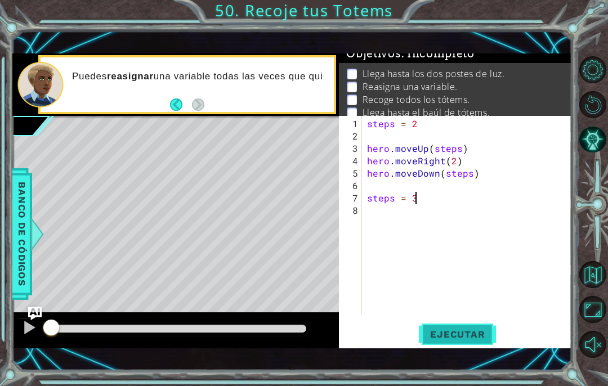
click at [431, 326] on button "Ejecutar" at bounding box center [457, 334] width 77 height 23
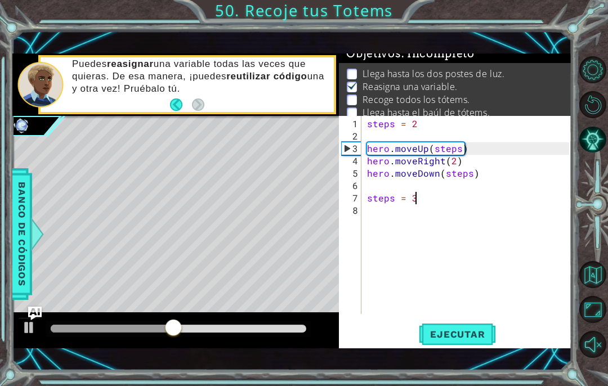
click at [364, 212] on div "steps = 3 1 2 3 4 5 6 7 8 steps = 2 hero . moveUp ( steps ) hero . moveRight ( …" at bounding box center [454, 215] width 230 height 198
click at [431, 200] on div "steps = 2 hero . moveUp ( steps ) hero . moveRight ( 2 ) hero . moveDown ( step…" at bounding box center [470, 229] width 210 height 223
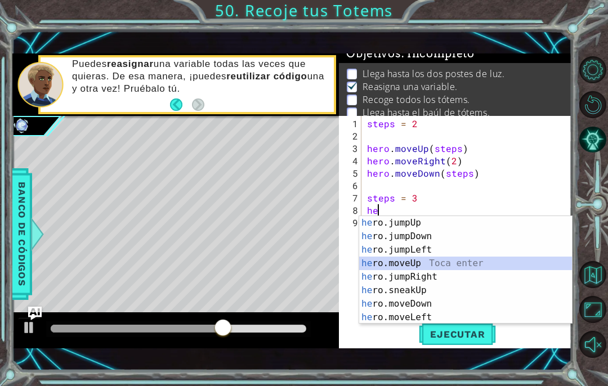
click at [408, 267] on div "he ro.jumpUp Toca enter he ro.jumpDown Toca enter he ro.jumpLeft Toca enter he …" at bounding box center [465, 283] width 213 height 135
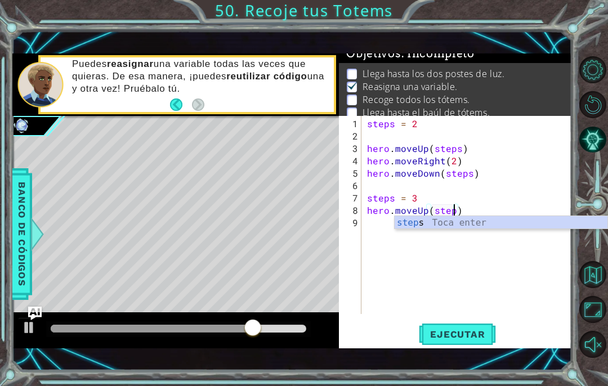
type textarea "hero.moveUp(steps)"
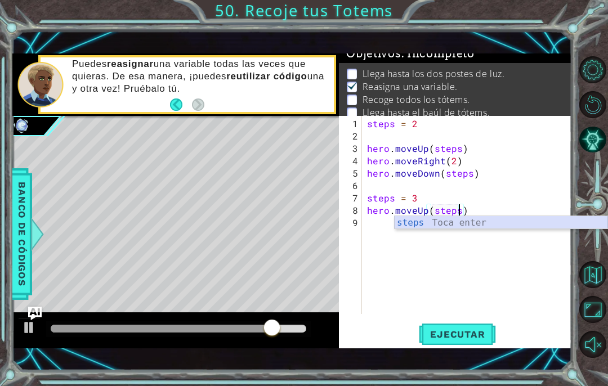
click at [420, 221] on div "steps Toca enter" at bounding box center [501, 236] width 213 height 41
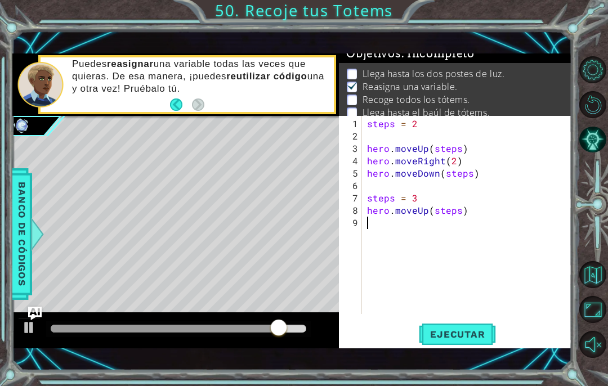
click at [415, 223] on div "steps = 2 hero . moveUp ( steps ) hero . moveRight ( 2 ) hero . moveDown ( step…" at bounding box center [470, 229] width 210 height 223
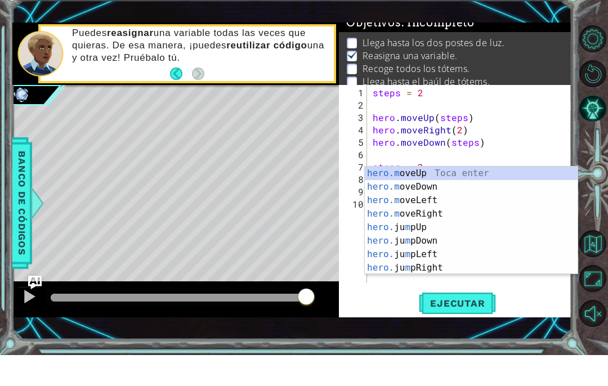
scroll to position [0, 2]
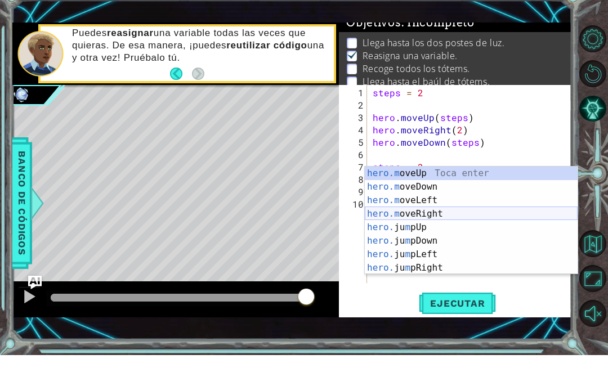
click at [411, 209] on div "hero.m oveUp Toca enter hero.m oveDown Toca enter hero.m oveLeft Toca enter her…" at bounding box center [471, 265] width 213 height 135
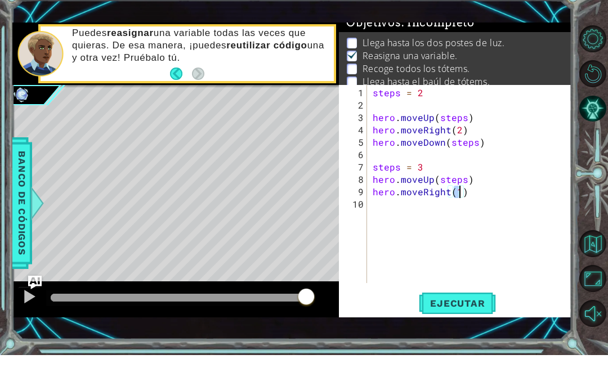
type textarea "hero.moveRight(2)"
click at [460, 213] on div "steps = 2 hero . moveUp ( steps ) hero . moveRight ( 2 ) hero . moveDown ( step…" at bounding box center [472, 229] width 205 height 223
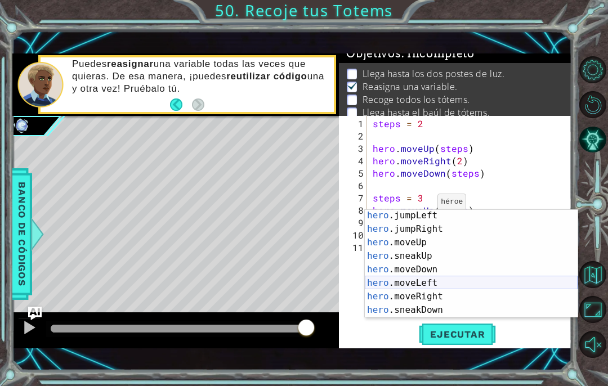
scroll to position [28, 0]
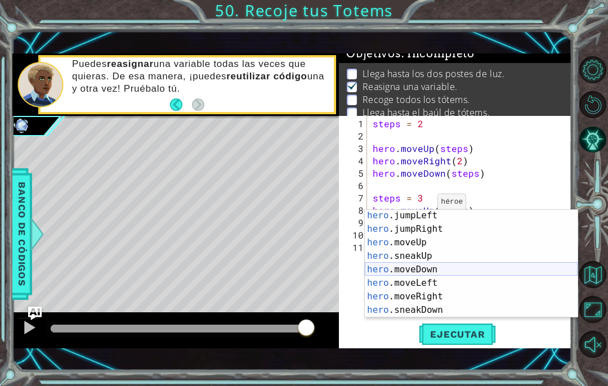
click at [409, 270] on div "hero .jumpLeft Toca enter hero .jumpRight Toca enter hero .moveUp Toca enter he…" at bounding box center [471, 276] width 213 height 135
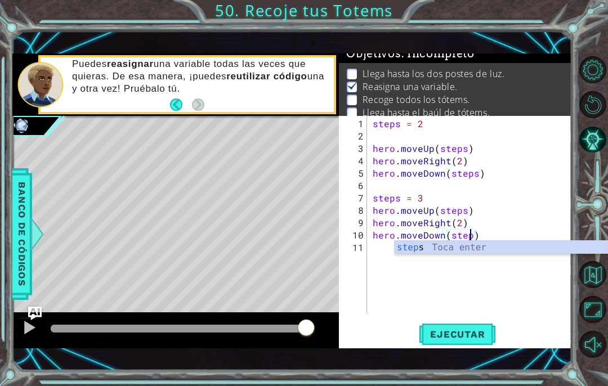
type textarea "hero.moveDown(steps)"
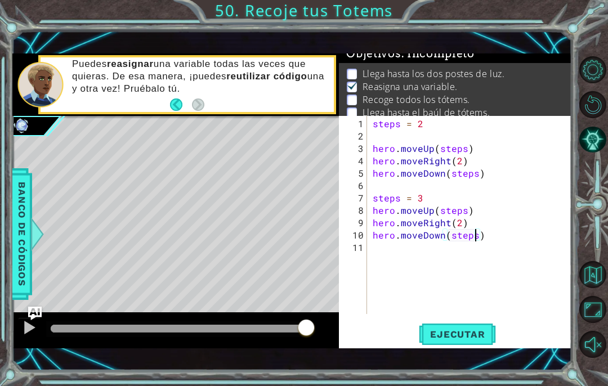
click at [374, 249] on div "steps = 2 hero . moveUp ( steps ) hero . moveRight ( 2 ) hero . moveDown ( step…" at bounding box center [472, 229] width 205 height 223
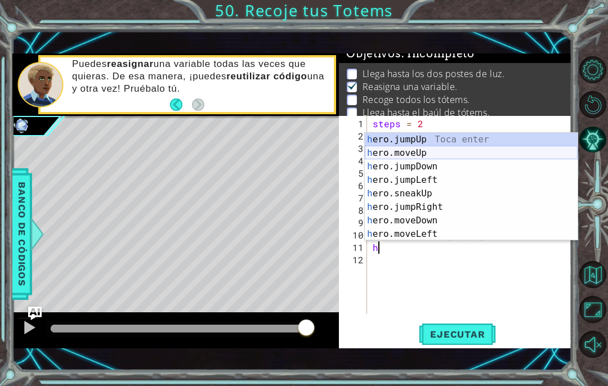
click at [405, 158] on div "h ero.jumpUp Toca enter h ero.moveUp Toca enter h ero.jumpDown Toca enter h ero…" at bounding box center [471, 200] width 213 height 135
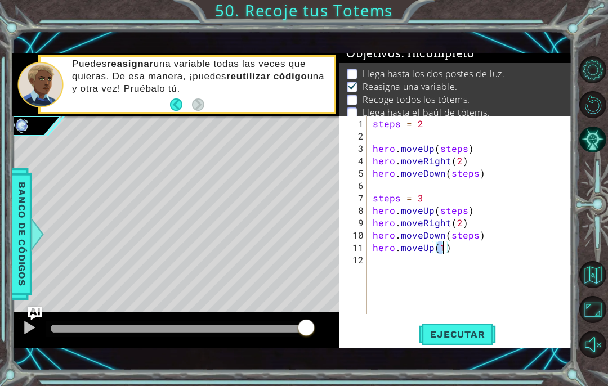
type textarea "hero.moveUp(4)"
click at [444, 268] on div "steps = 2 hero . moveUp ( steps ) hero . moveRight ( 2 ) hero . moveDown ( step…" at bounding box center [472, 229] width 205 height 223
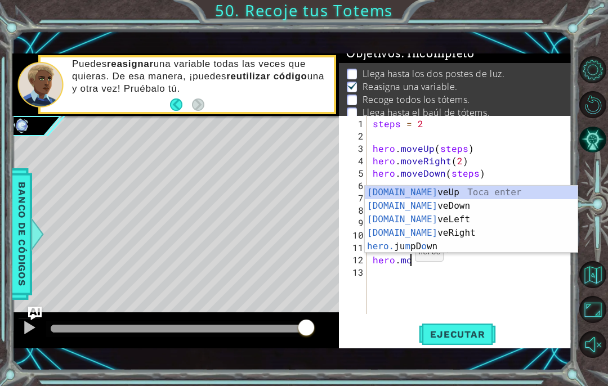
scroll to position [0, 2]
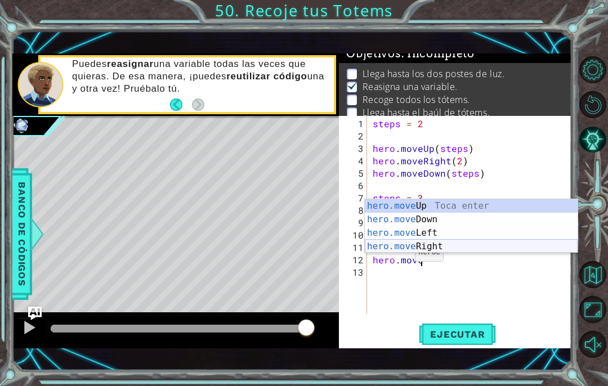
click at [398, 241] on div "hero.move Up Toca enter hero.move Down Toca enter hero.move Left Toca enter her…" at bounding box center [471, 239] width 213 height 81
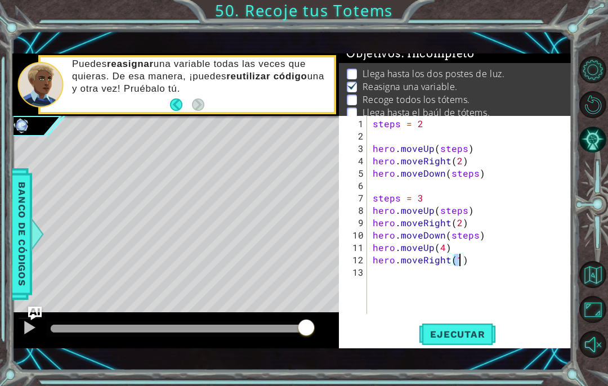
scroll to position [0, 5]
type textarea "hero.moveRight(2)"
click at [410, 275] on div "steps = 2 hero . moveUp ( steps ) hero . moveRight ( 2 ) hero . moveDown ( step…" at bounding box center [472, 229] width 205 height 223
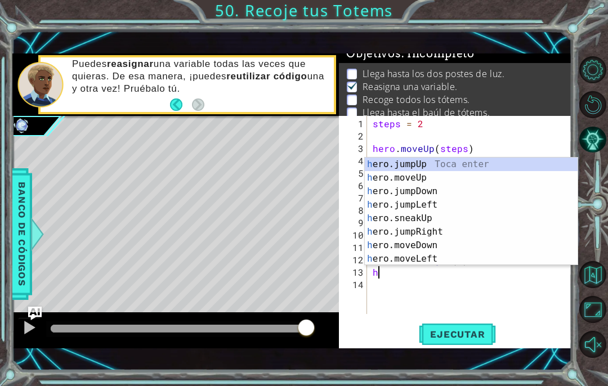
type textarea "he"
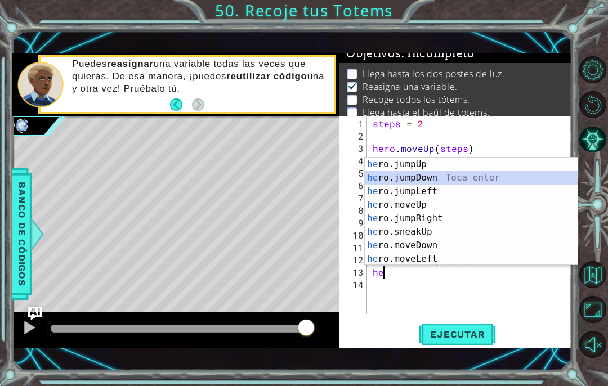
click at [411, 178] on div "he ro.jumpUp Toca enter he ro.jumpDown Toca enter he ro.jumpLeft Toca enter he …" at bounding box center [471, 225] width 213 height 135
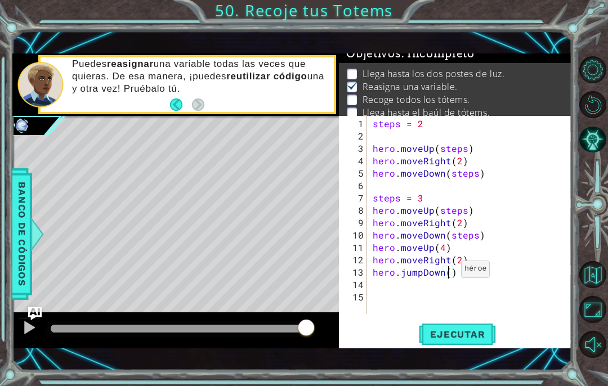
click at [447, 274] on div "steps = 2 hero . moveUp ( steps ) hero . moveRight ( 2 ) hero . moveDown ( step…" at bounding box center [472, 229] width 205 height 223
type textarea "hero.jumpDown(4)"
click at [444, 284] on div "steps = 2 hero . moveUp ( steps ) hero . moveRight ( 2 ) hero . moveDown ( step…" at bounding box center [472, 229] width 205 height 223
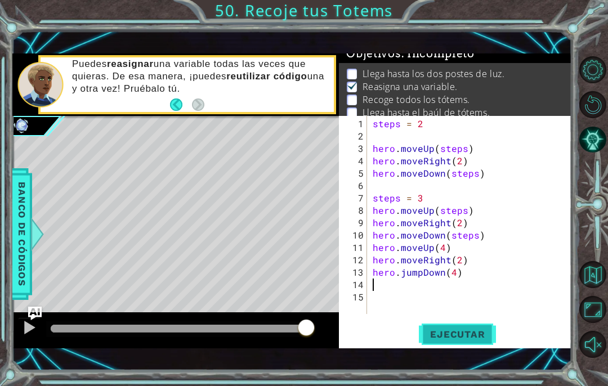
click at [455, 333] on span "Ejecutar" at bounding box center [457, 334] width 77 height 11
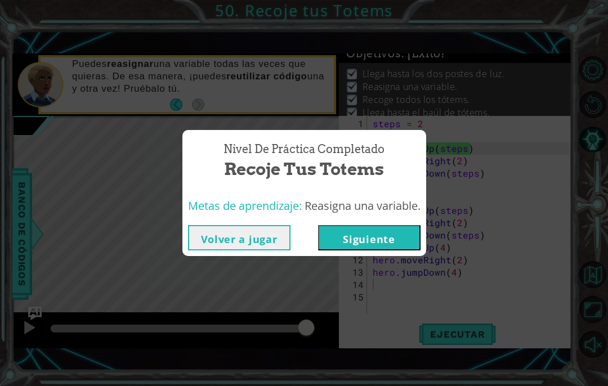
click at [356, 235] on button "Siguiente" at bounding box center [369, 237] width 102 height 25
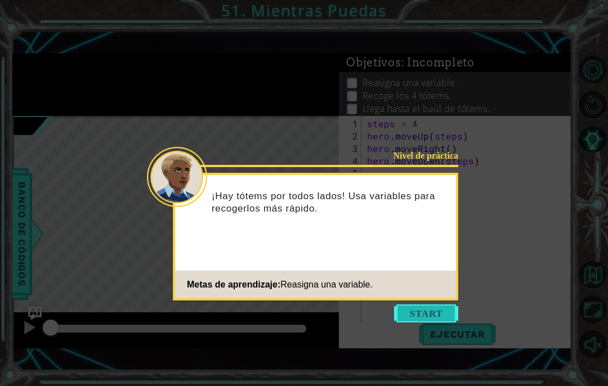
click at [416, 315] on button "Start" at bounding box center [426, 314] width 64 height 18
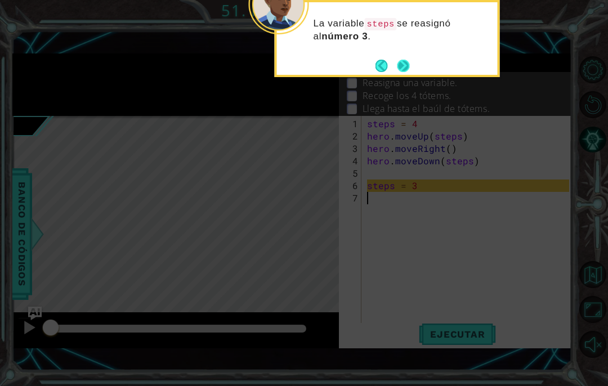
click at [405, 67] on button "Next" at bounding box center [403, 65] width 13 height 13
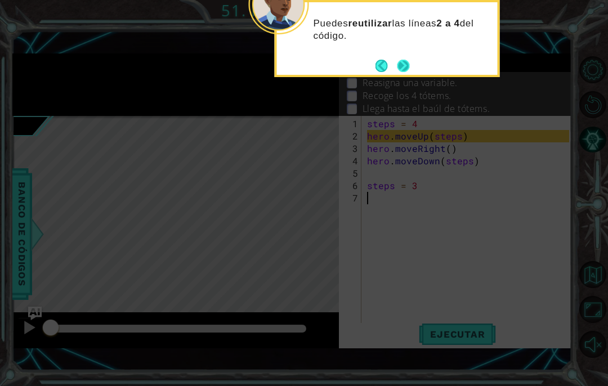
click at [399, 64] on button "Next" at bounding box center [403, 66] width 14 height 14
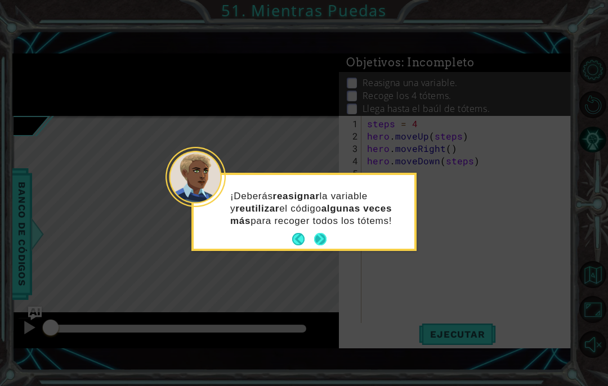
click at [319, 236] on button "Next" at bounding box center [321, 239] width 14 height 14
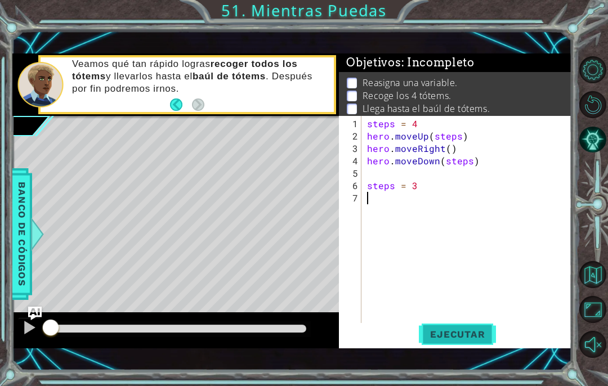
click at [448, 329] on span "Ejecutar" at bounding box center [457, 334] width 77 height 11
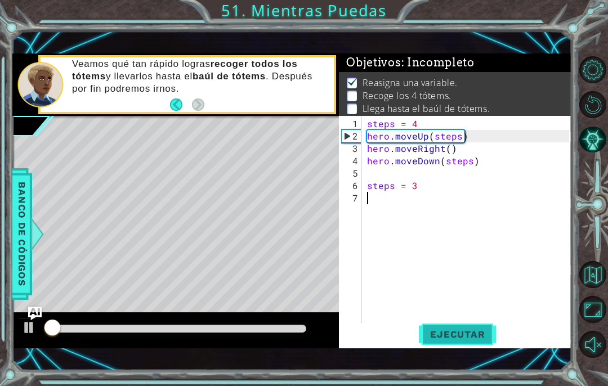
scroll to position [2, 0]
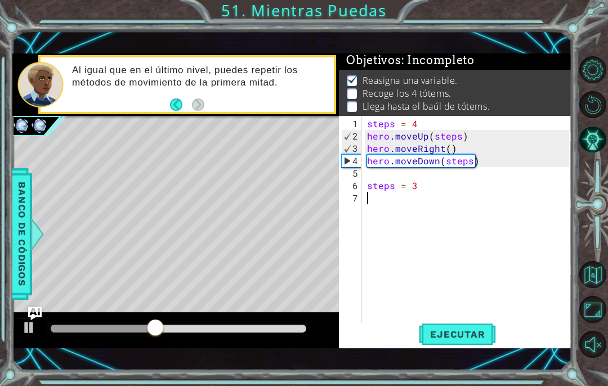
click at [386, 200] on div "steps = 4 hero . moveUp ( steps ) hero . moveRight ( ) hero . moveDown ( steps …" at bounding box center [470, 235] width 210 height 235
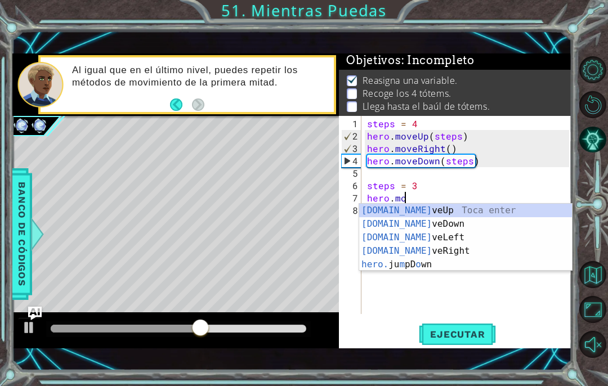
scroll to position [0, 2]
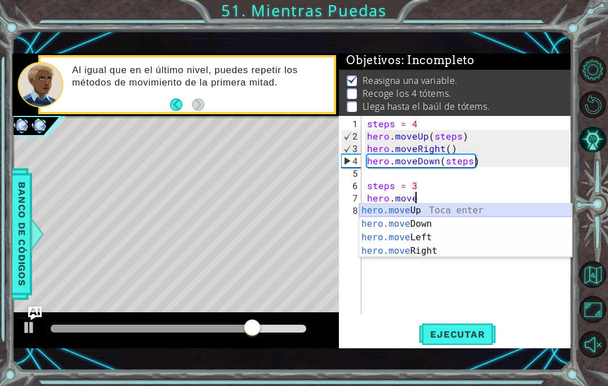
click at [386, 213] on div "hero.move Up Toca enter hero.move Down Toca enter hero.move Left Toca enter her…" at bounding box center [465, 244] width 213 height 81
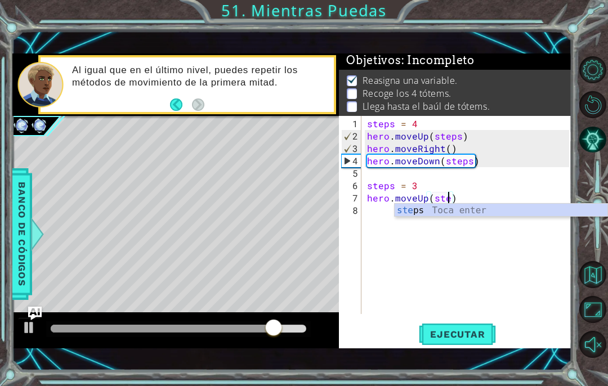
type textarea "hero.moveUp(steps)"
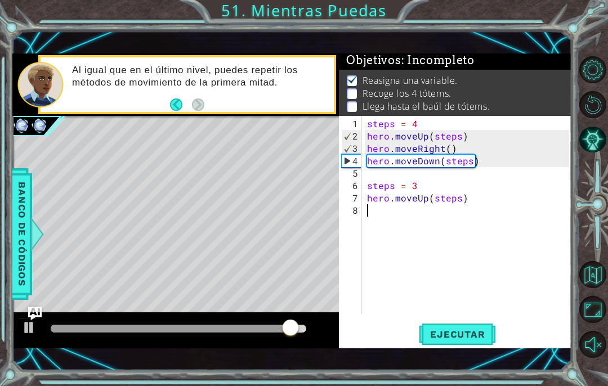
click at [370, 214] on div "steps = 4 hero . moveUp ( steps ) hero . moveRight ( ) hero . moveDown ( steps …" at bounding box center [470, 229] width 210 height 223
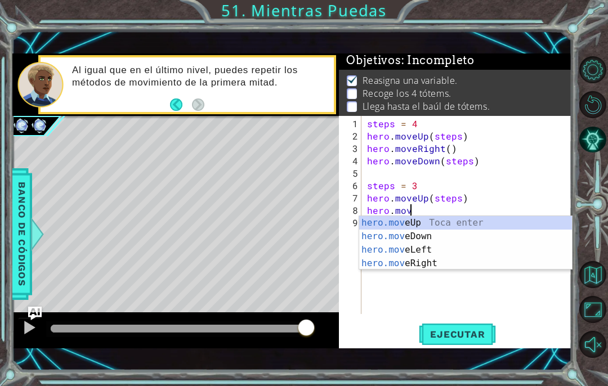
scroll to position [0, 2]
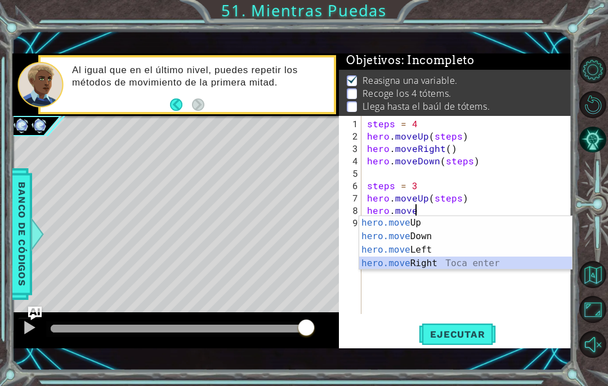
click at [397, 267] on div "hero.move Up Toca enter hero.move Down Toca enter hero.move Left Toca enter her…" at bounding box center [465, 256] width 213 height 81
type textarea "hero.moveRight(1)"
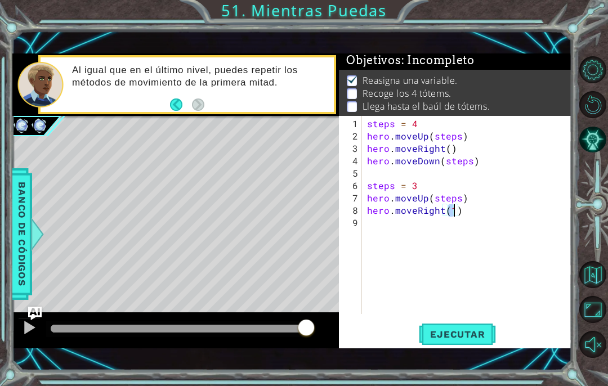
click at [395, 222] on div "steps = 4 hero . moveUp ( steps ) hero . moveRight ( ) hero . moveDown ( steps …" at bounding box center [470, 229] width 210 height 223
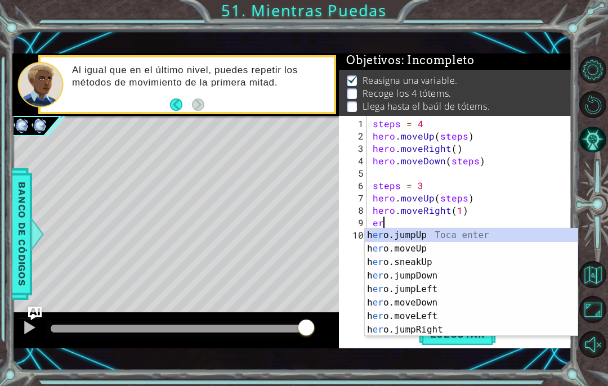
type textarea "ero"
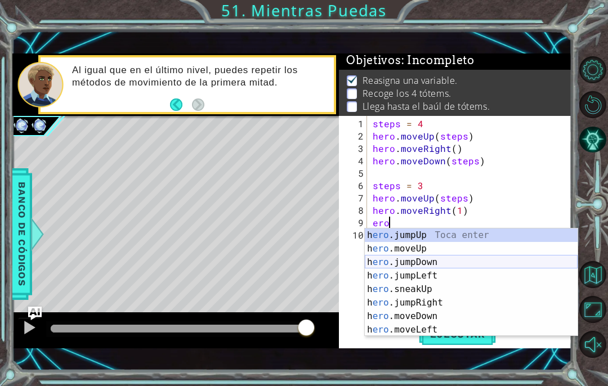
click at [413, 261] on div "h ero .jumpUp Toca enter h ero .moveUp Toca enter h ero .jumpDown Toca enter h …" at bounding box center [471, 296] width 213 height 135
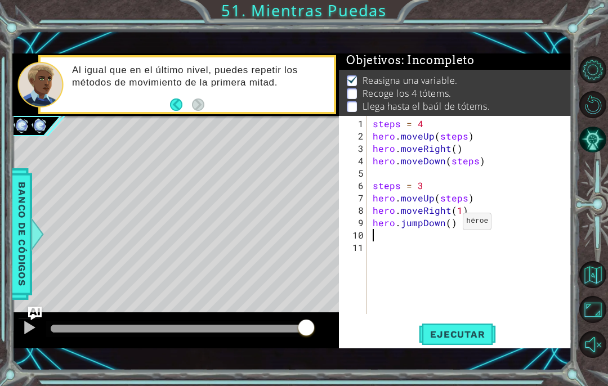
click at [449, 226] on div "steps = 4 hero . moveUp ( steps ) hero . moveRight ( ) hero . moveDown ( steps …" at bounding box center [472, 229] width 205 height 223
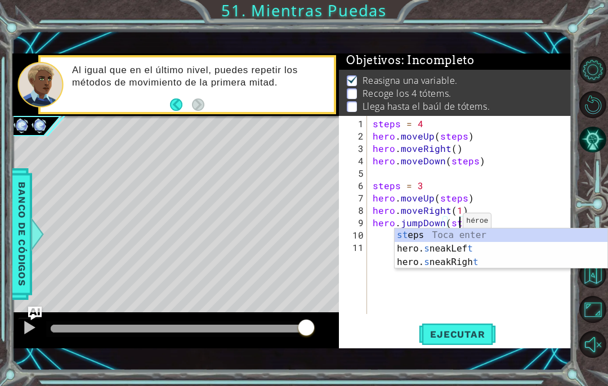
scroll to position [0, 6]
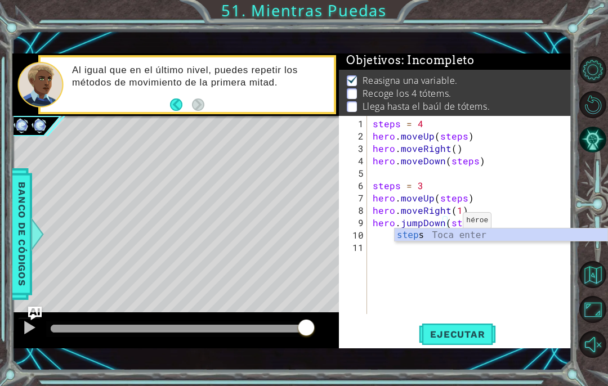
type textarea "hero.jumpDown(steps)"
click at [445, 235] on div "steps Toca enter" at bounding box center [501, 249] width 213 height 41
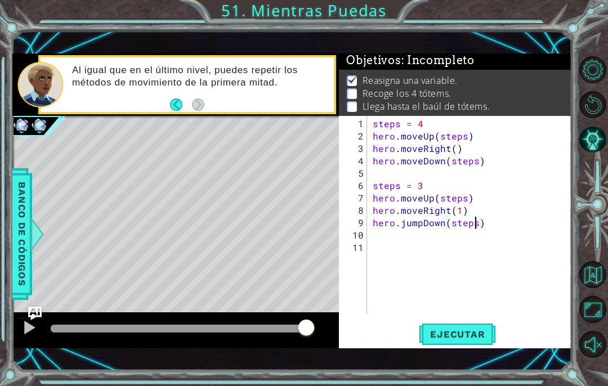
click at [422, 239] on div "steps = 4 hero . moveUp ( steps ) hero . moveRight ( ) hero . moveDown ( steps …" at bounding box center [472, 229] width 205 height 223
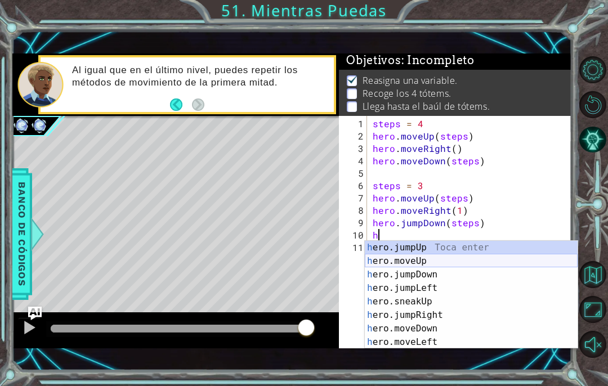
click at [412, 263] on div "h ero.jumpUp Toca enter h ero.moveUp Toca enter h ero.jumpDown Toca enter h ero…" at bounding box center [471, 308] width 213 height 135
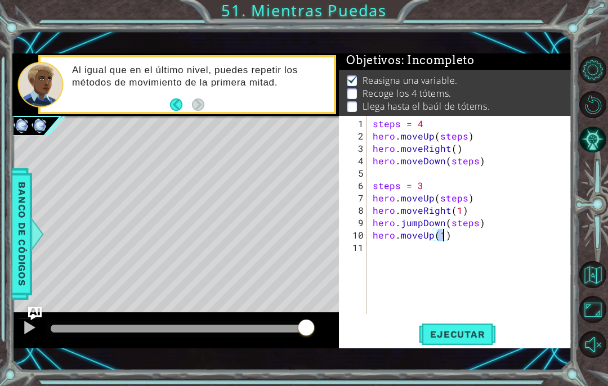
type textarea "hero.moveUp(2)"
click at [418, 247] on div "steps = 4 hero . moveUp ( steps ) hero . moveRight ( ) hero . moveDown ( steps …" at bounding box center [472, 229] width 205 height 223
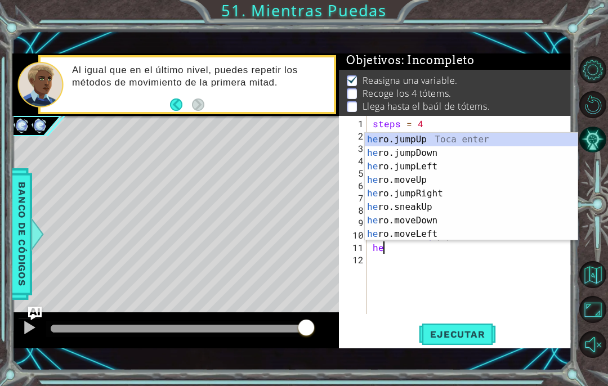
scroll to position [0, 1]
type textarea "hero"
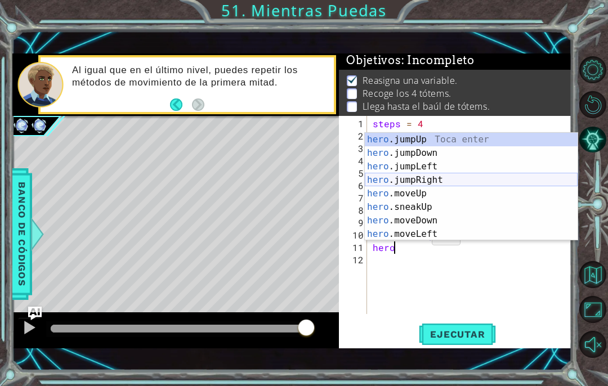
click at [417, 182] on div "hero .jumpUp Toca enter hero .jumpDown Toca enter hero .jumpLeft Toca enter her…" at bounding box center [471, 200] width 213 height 135
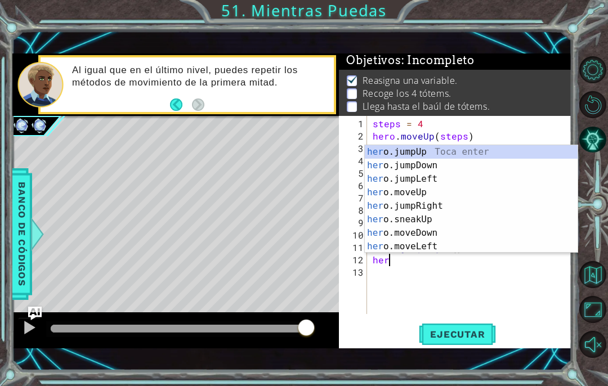
type textarea "hero"
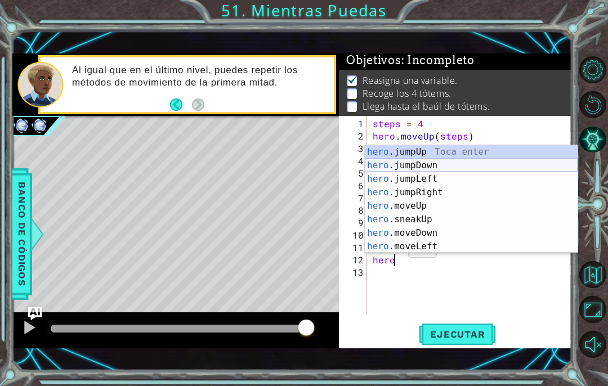
click at [398, 167] on div "hero .jumpUp Toca enter hero .jumpDown Toca enter hero .jumpLeft Toca enter her…" at bounding box center [471, 212] width 213 height 135
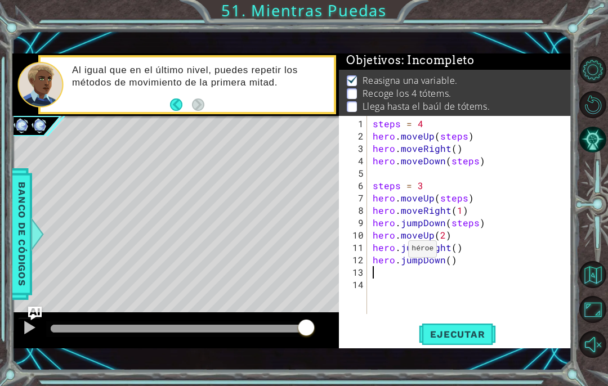
scroll to position [0, 0]
click at [451, 247] on div "steps = 4 hero . moveUp ( steps ) hero . moveRight ( ) hero . moveDown ( steps …" at bounding box center [472, 229] width 205 height 223
click at [446, 259] on div "steps = 4 hero . moveUp ( steps ) hero . moveRight ( ) hero . moveDown ( steps …" at bounding box center [472, 229] width 205 height 223
type textarea "hero.jumpDown(2)"
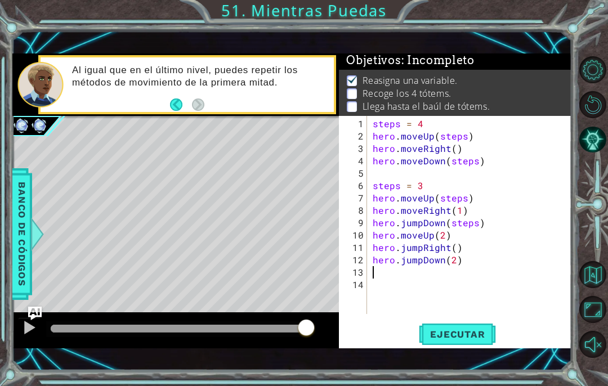
click at [436, 273] on div "steps = 4 hero . moveUp ( steps ) hero . moveRight ( ) hero . moveDown ( steps …" at bounding box center [472, 229] width 205 height 223
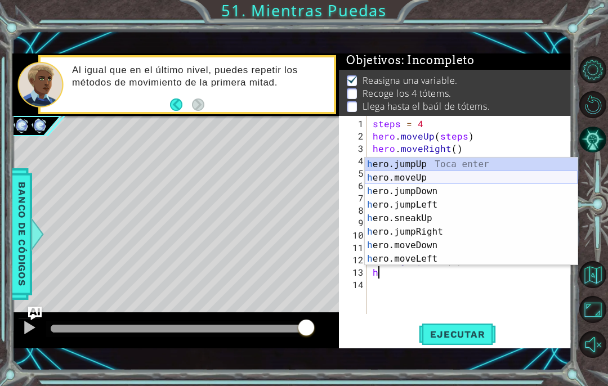
click at [421, 181] on div "h ero.jumpUp Toca enter h ero.moveUp Toca enter h ero.jumpDown Toca enter h ero…" at bounding box center [471, 225] width 213 height 135
type textarea "hero.moveUp(1)"
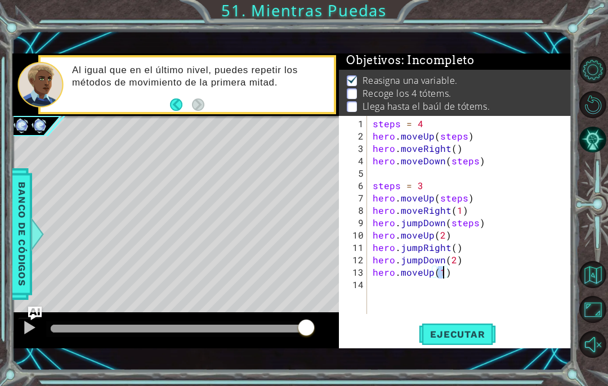
click at [411, 284] on div "steps = 4 hero . moveUp ( steps ) hero . moveRight ( ) hero . moveDown ( steps …" at bounding box center [472, 229] width 205 height 223
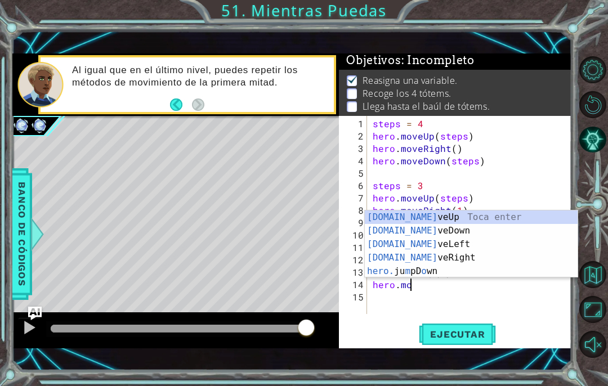
scroll to position [0, 2]
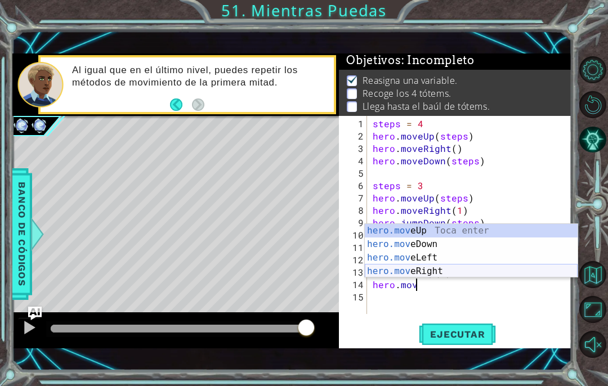
click at [419, 268] on div "hero.mov eUp Toca enter hero.mov eDown Toca enter hero.mov eLeft Toca enter her…" at bounding box center [471, 264] width 213 height 81
type textarea "hero.moveRight(1)"
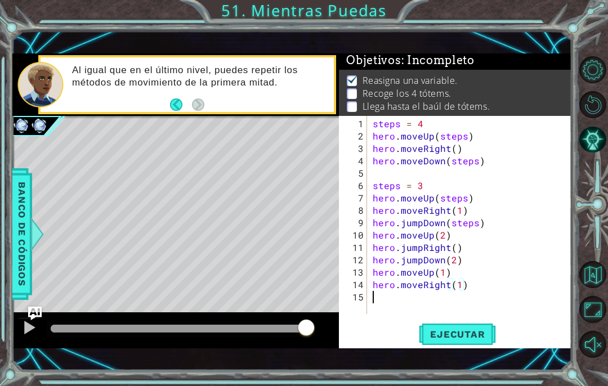
click at [415, 295] on div "steps = 4 hero . moveUp ( steps ) hero . moveRight ( ) hero . moveDown ( steps …" at bounding box center [472, 229] width 205 height 223
type textarea "h"
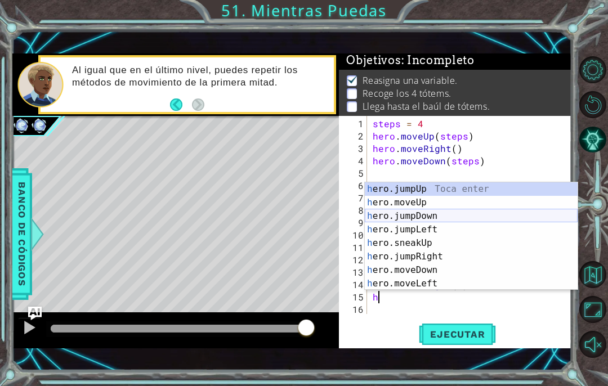
click at [409, 222] on div "h ero.jumpUp Toca enter h ero.moveUp Toca enter h ero.jumpDown Toca enter h ero…" at bounding box center [471, 249] width 213 height 135
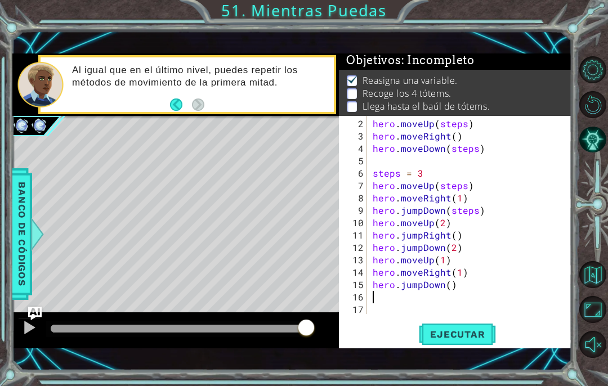
drag, startPoint x: 463, startPoint y: 294, endPoint x: 461, endPoint y: 303, distance: 9.3
click at [464, 295] on div "hero . moveUp ( steps ) hero . moveRight ( ) hero . moveDown ( steps ) steps = …" at bounding box center [472, 229] width 204 height 223
click at [461, 328] on button "Ejecutar" at bounding box center [457, 334] width 77 height 23
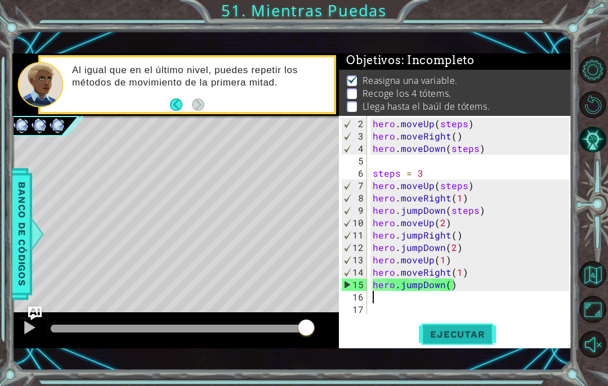
click at [459, 337] on span "Ejecutar" at bounding box center [457, 334] width 77 height 11
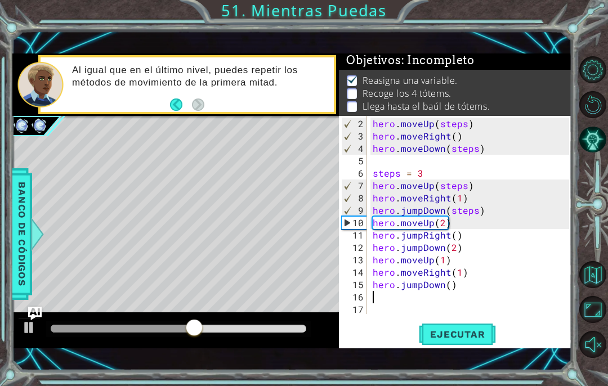
click at [476, 211] on div "hero . moveUp ( steps ) hero . moveRight ( ) hero . moveDown ( steps ) steps = …" at bounding box center [472, 229] width 204 height 223
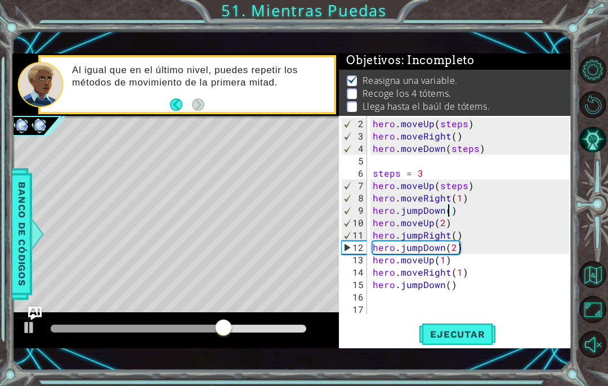
type textarea "hero.jumpDown(4)"
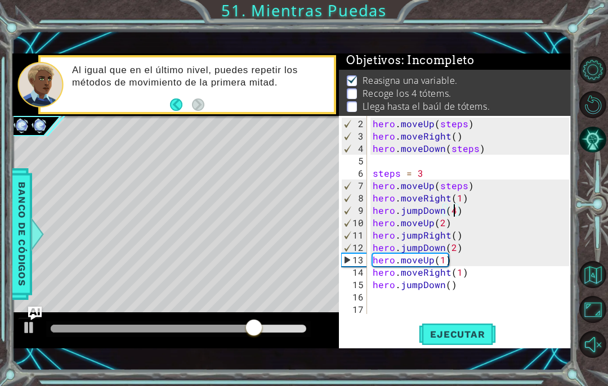
click at [459, 308] on div "hero . moveUp ( steps ) hero . moveRight ( ) hero . moveDown ( steps ) steps = …" at bounding box center [472, 229] width 204 height 223
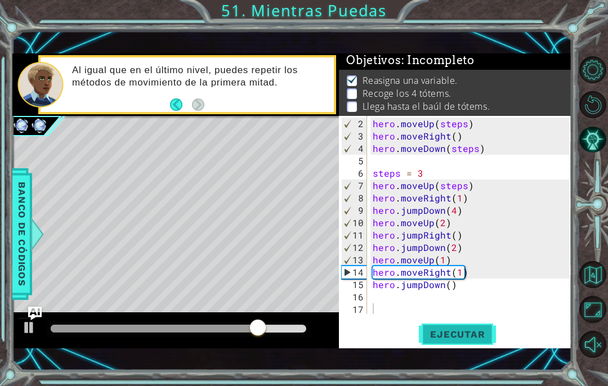
click at [456, 330] on span "Ejecutar" at bounding box center [457, 334] width 77 height 11
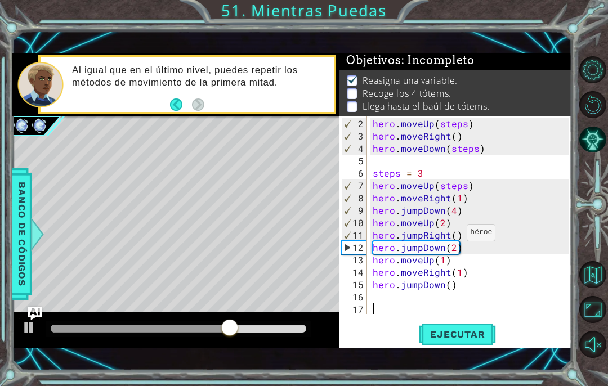
click at [454, 237] on div "hero . moveUp ( steps ) hero . moveRight ( ) hero . moveDown ( steps ) steps = …" at bounding box center [472, 229] width 204 height 223
click at [464, 231] on div "hero . moveUp ( steps ) hero . moveRight ( ) hero . moveDown ( steps ) steps = …" at bounding box center [472, 229] width 204 height 223
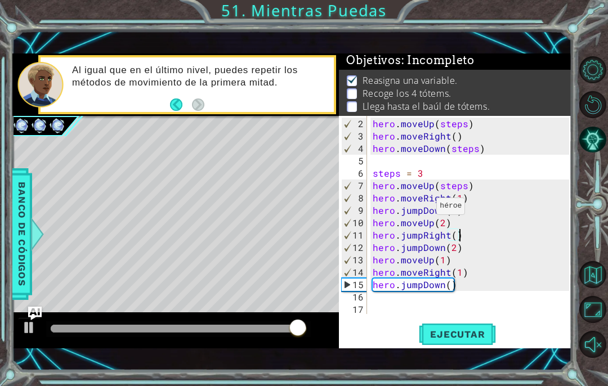
click at [423, 211] on div "hero . moveUp ( steps ) hero . moveRight ( ) hero . moveDown ( steps ) steps = …" at bounding box center [472, 229] width 204 height 223
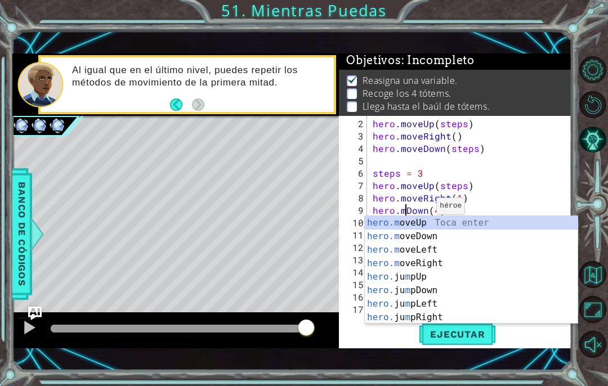
scroll to position [0, 2]
click at [418, 234] on div "hero.m oveUp Toca enter hero.m oveDown Toca enter hero.m oveLeft Toca enter her…" at bounding box center [471, 283] width 213 height 135
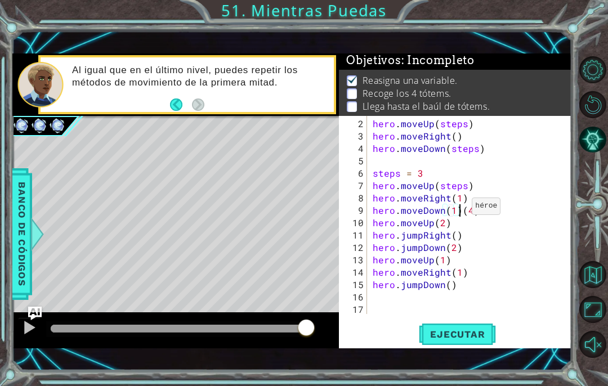
click at [458, 211] on div "hero . moveUp ( steps ) hero . moveRight ( ) hero . moveDown ( steps ) steps = …" at bounding box center [472, 229] width 204 height 223
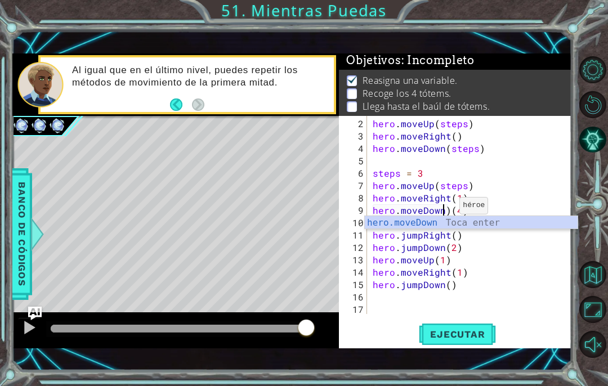
click at [446, 210] on div "hero . moveUp ( steps ) hero . moveRight ( ) hero . moveDown ( steps ) steps = …" at bounding box center [472, 229] width 204 height 223
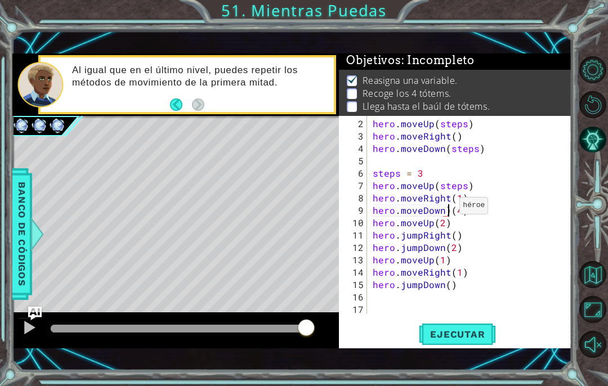
type textarea "hero.moveDown(4)"
click at [466, 301] on div "hero . moveUp ( steps ) hero . moveRight ( ) hero . moveDown ( steps ) steps = …" at bounding box center [472, 229] width 204 height 223
click at [466, 337] on span "Ejecutar" at bounding box center [457, 334] width 77 height 11
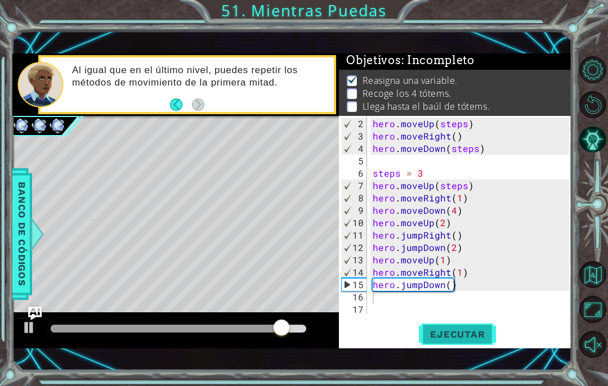
click at [435, 329] on span "Ejecutar" at bounding box center [457, 334] width 77 height 11
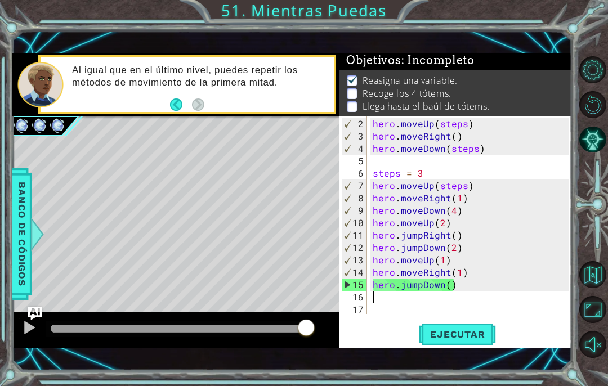
click at [378, 297] on div "hero . moveUp ( steps ) hero . moveRight ( ) hero . moveDown ( steps ) steps = …" at bounding box center [472, 229] width 204 height 223
click at [450, 223] on div "hero . moveUp ( steps ) hero . moveRight ( ) hero . moveDown ( steps ) steps = …" at bounding box center [472, 229] width 204 height 223
click at [468, 333] on span "Ejecutar" at bounding box center [457, 334] width 77 height 11
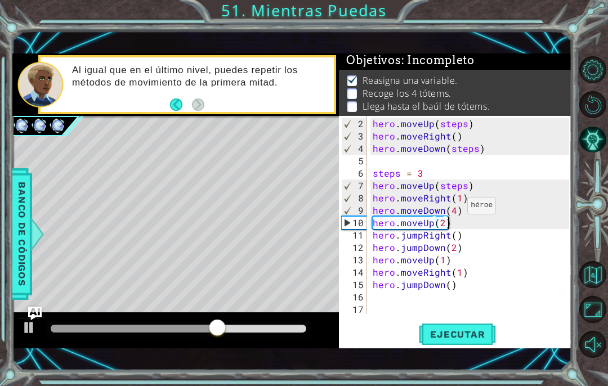
click at [454, 210] on div "hero . moveUp ( steps ) hero . moveRight ( ) hero . moveDown ( steps ) steps = …" at bounding box center [472, 229] width 204 height 223
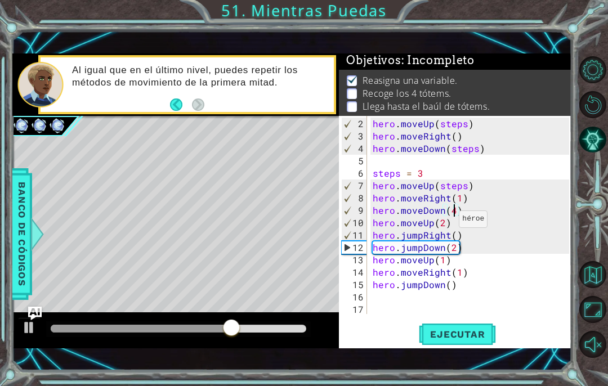
type textarea "hero.moveDown(3)"
click at [451, 290] on div "hero . moveUp ( steps ) hero . moveRight ( ) hero . moveDown ( steps ) steps = …" at bounding box center [472, 229] width 204 height 223
click at [452, 319] on div "2 3 4 5 6 7 8 9 10 11 12 13 14 15 16 17 hero . moveUp ( steps ) hero . moveRigh…" at bounding box center [455, 232] width 232 height 232
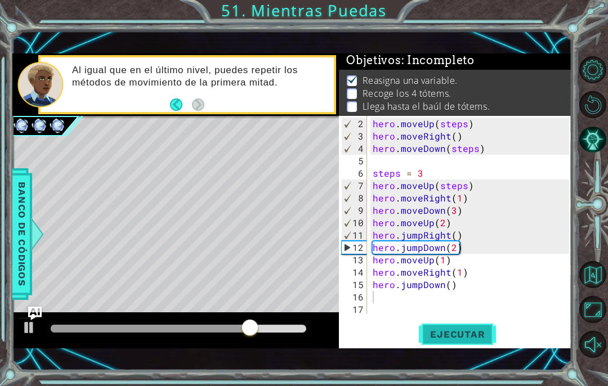
click at [452, 326] on button "Ejecutar" at bounding box center [457, 334] width 77 height 23
click at [422, 236] on div "hero . moveUp ( steps ) hero . moveRight ( ) hero . moveDown ( steps ) steps = …" at bounding box center [472, 229] width 204 height 223
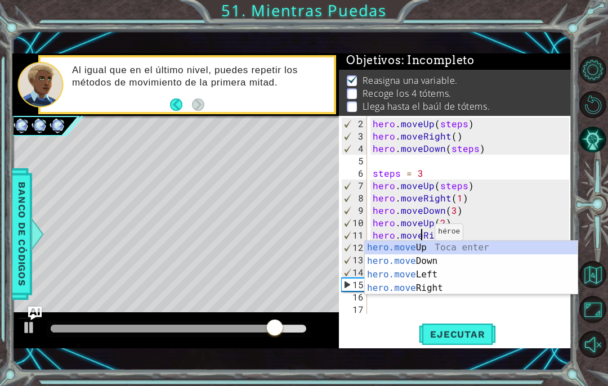
scroll to position [0, 3]
click at [377, 325] on div "Ejecutar" at bounding box center [457, 334] width 232 height 23
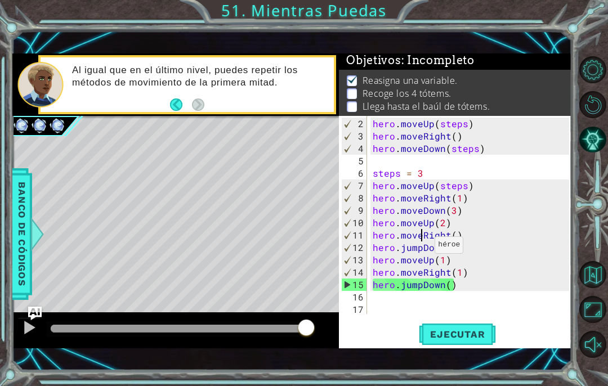
click at [421, 249] on div "hero . moveUp ( steps ) hero . moveRight ( ) hero . moveDown ( steps ) steps = …" at bounding box center [472, 229] width 204 height 223
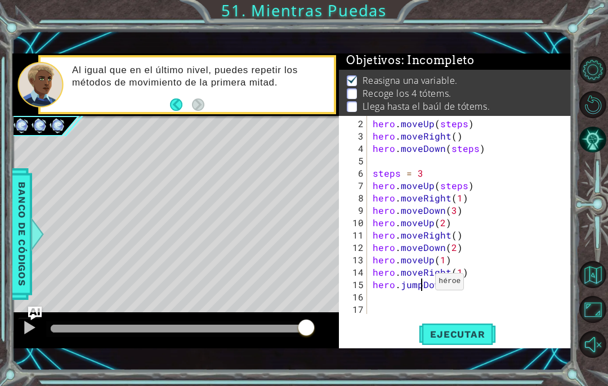
click at [422, 286] on div "hero . moveUp ( steps ) hero . moveRight ( ) hero . moveDown ( steps ) steps = …" at bounding box center [472, 229] width 204 height 223
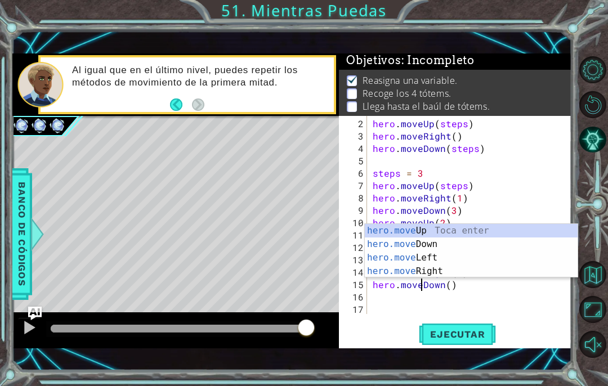
type textarea "hero.moveDown()"
click at [414, 316] on div "hero.moveDown() 2 3 4 5 6 7 8 9 10 11 12 13 14 15 16 17 hero . moveUp ( steps )…" at bounding box center [455, 232] width 232 height 232
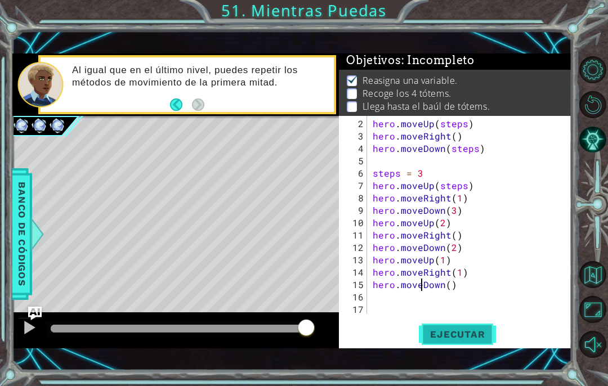
click at [434, 329] on span "Ejecutar" at bounding box center [457, 334] width 77 height 11
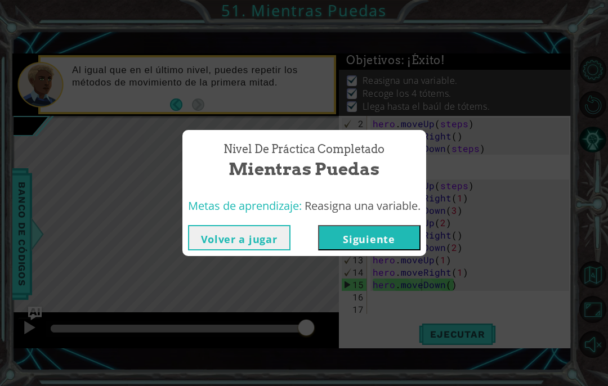
click at [369, 241] on button "Siguiente" at bounding box center [369, 237] width 102 height 25
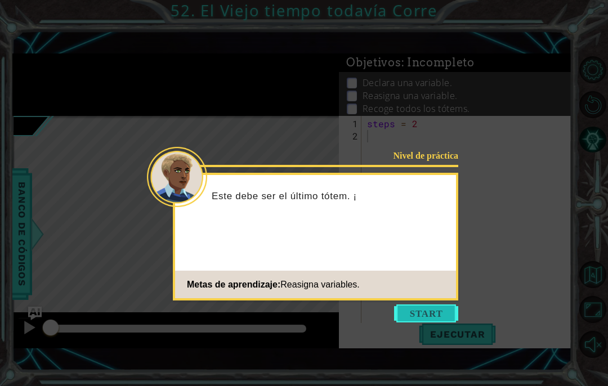
click at [432, 309] on button "Start" at bounding box center [426, 314] width 64 height 18
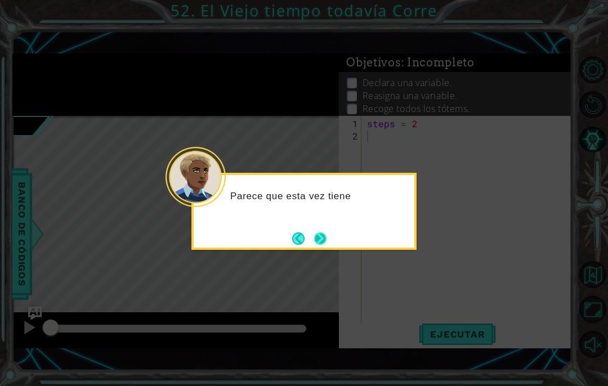
click at [314, 235] on button "Next" at bounding box center [320, 238] width 17 height 17
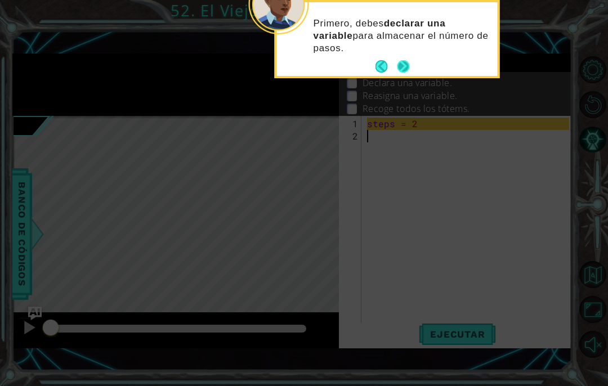
click at [402, 67] on button "Next" at bounding box center [403, 66] width 15 height 15
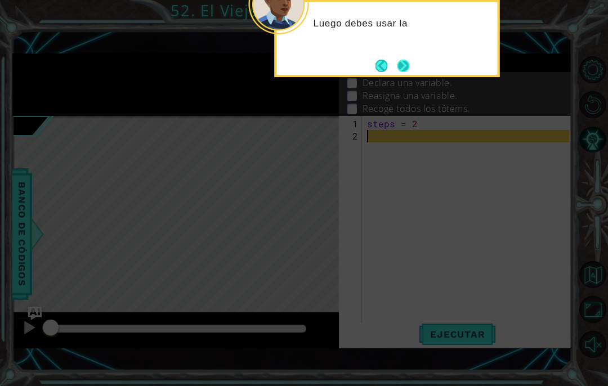
click at [401, 67] on button "Next" at bounding box center [403, 65] width 21 height 21
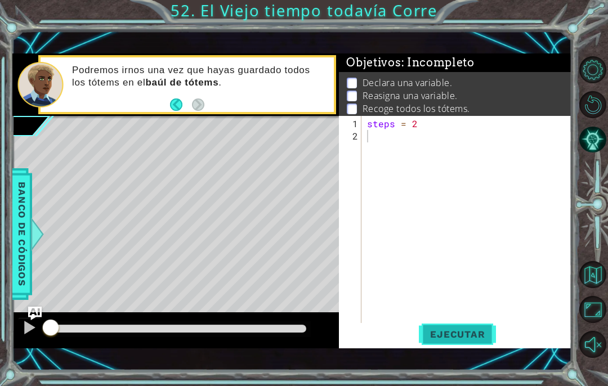
click at [480, 329] on span "Ejecutar" at bounding box center [457, 334] width 77 height 11
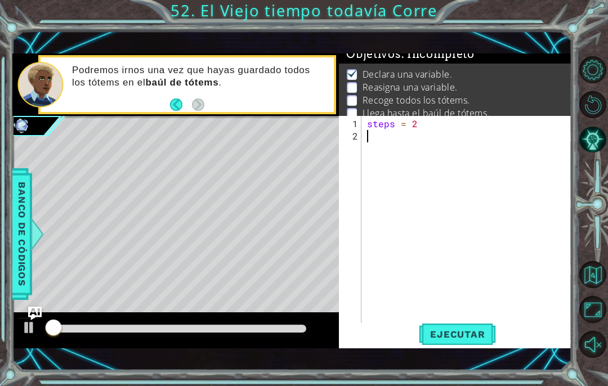
scroll to position [9, 0]
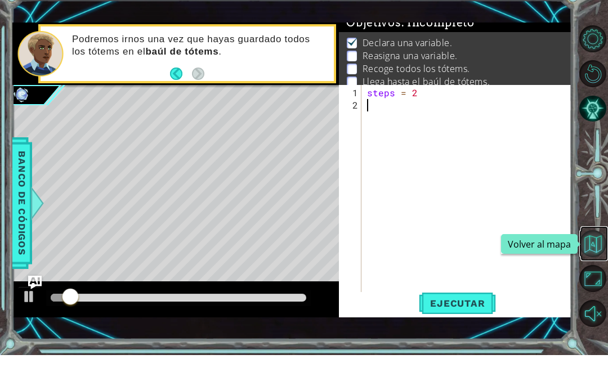
click at [593, 261] on button "Volver al mapa" at bounding box center [592, 274] width 27 height 27
